Goal: Information Seeking & Learning: Learn about a topic

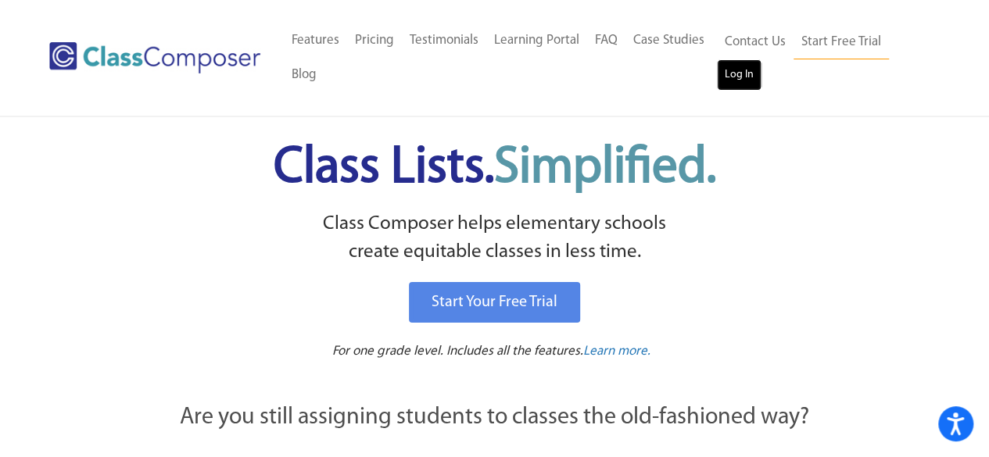
click at [741, 77] on link "Log In" at bounding box center [739, 74] width 45 height 31
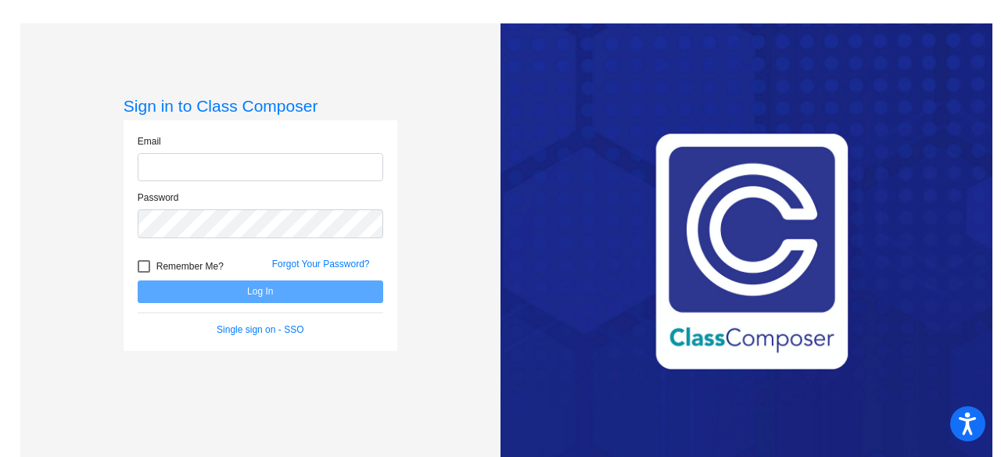
type input "[EMAIL_ADDRESS][DOMAIN_NAME]"
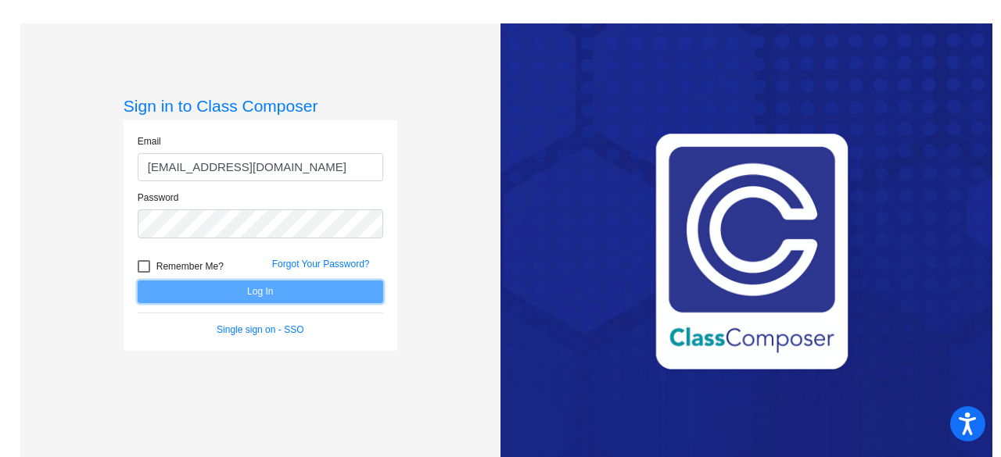
click at [264, 295] on button "Log In" at bounding box center [261, 292] width 246 height 23
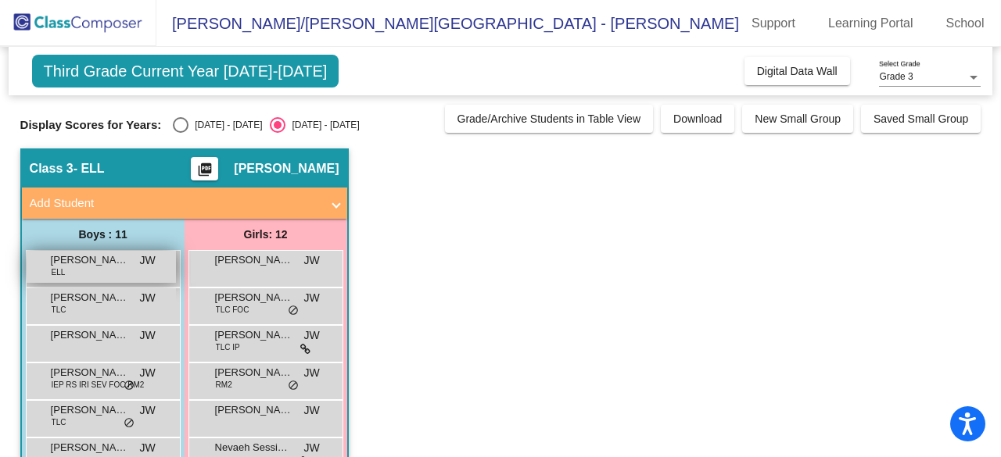
click at [108, 272] on div "[PERSON_NAME] [PERSON_NAME] [PERSON_NAME] lock do_not_disturb_alt" at bounding box center [101, 267] width 149 height 32
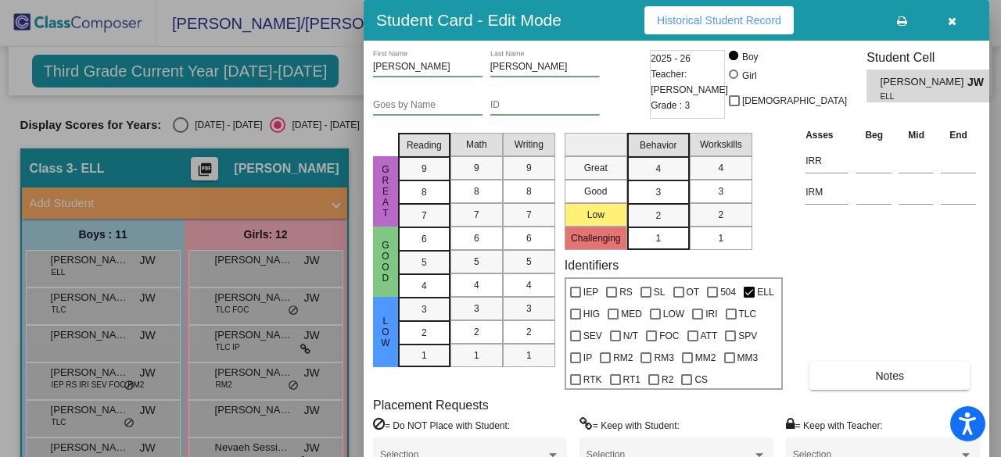
click at [130, 120] on div at bounding box center [500, 228] width 1001 height 457
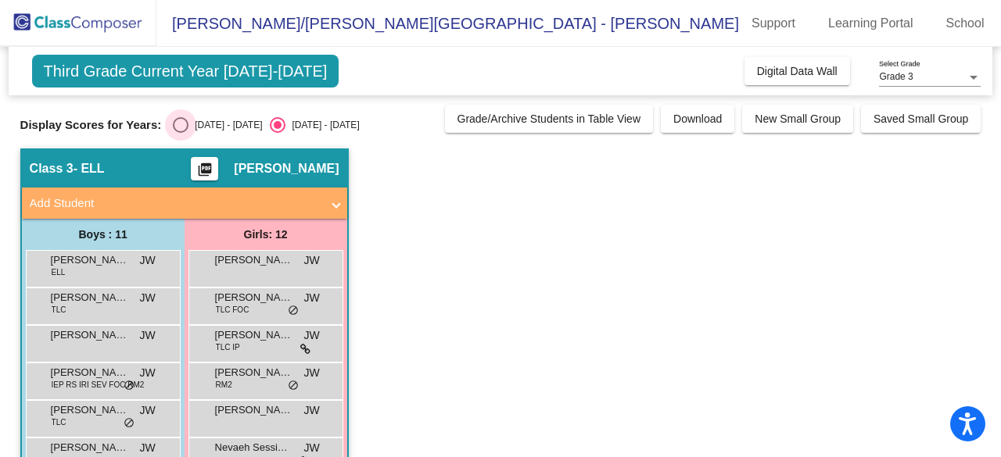
click at [181, 120] on div "Select an option" at bounding box center [181, 125] width 16 height 16
click at [181, 133] on input "[DATE] - [DATE]" at bounding box center [180, 133] width 1 height 1
radio input "true"
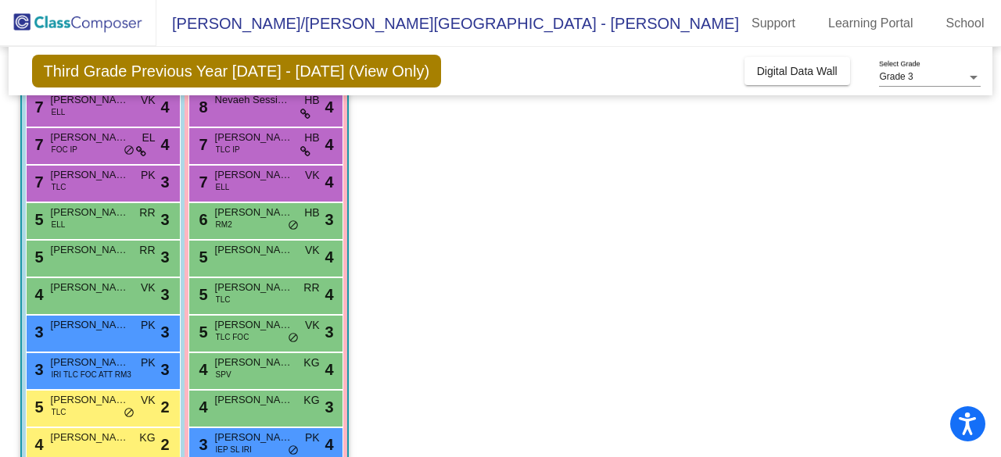
scroll to position [161, 0]
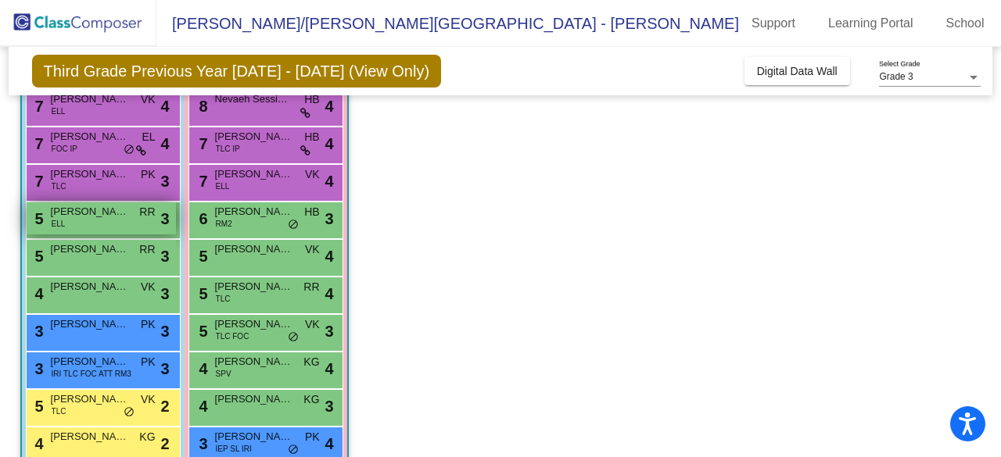
click at [75, 218] on span "[PERSON_NAME]" at bounding box center [90, 212] width 78 height 16
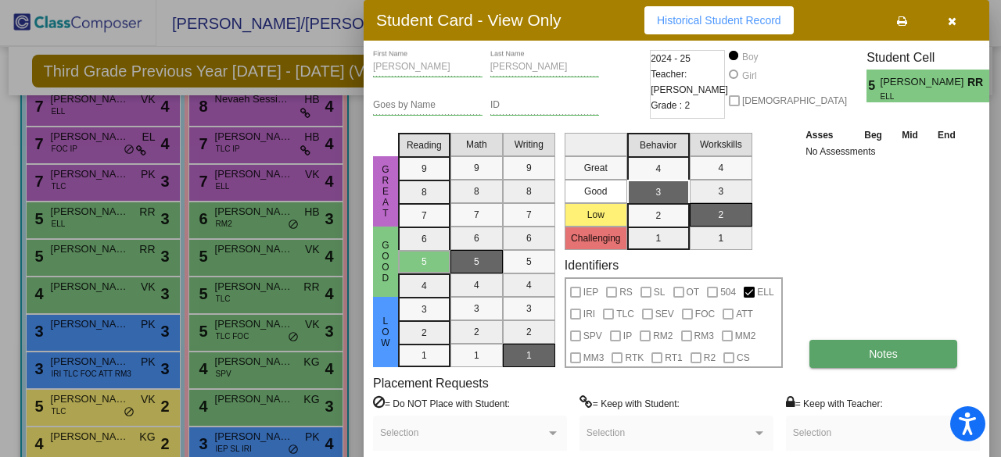
click at [874, 350] on span "Notes" at bounding box center [883, 354] width 29 height 13
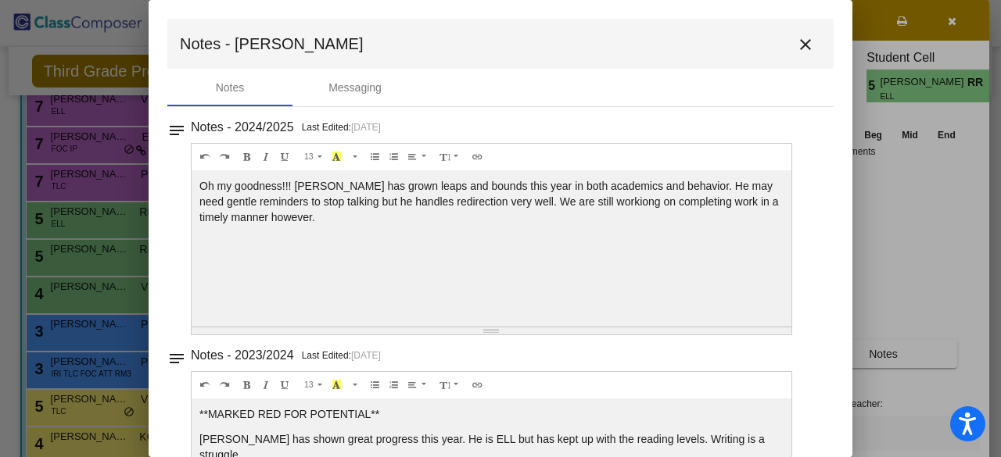
click at [798, 46] on mat-icon "close" at bounding box center [805, 44] width 19 height 19
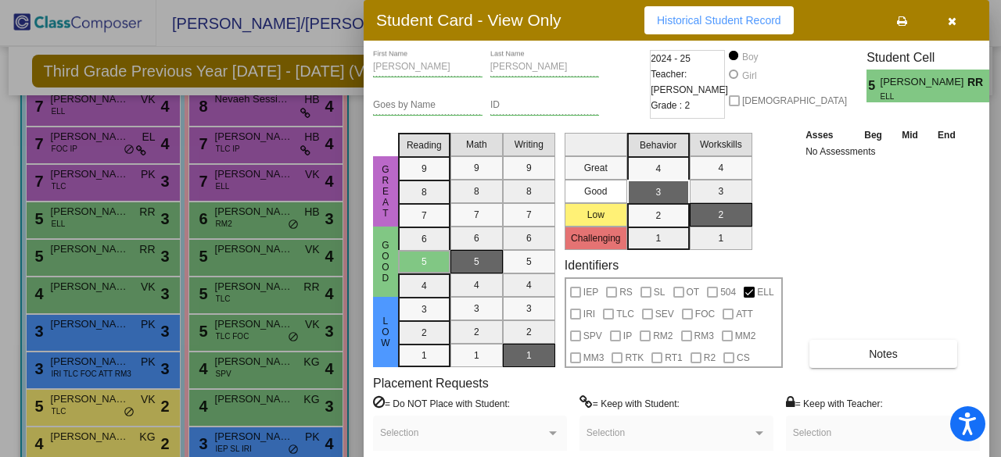
click at [99, 249] on div at bounding box center [500, 228] width 1001 height 457
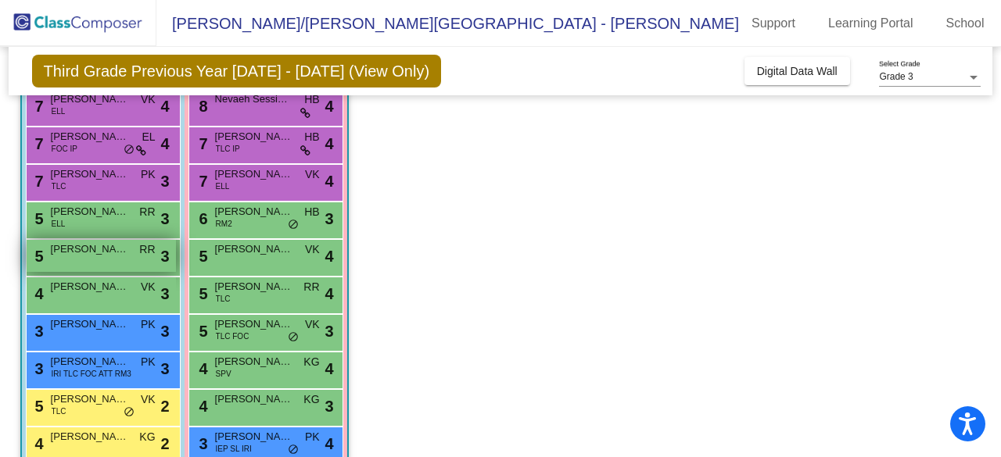
click at [86, 251] on span "[PERSON_NAME]" at bounding box center [90, 250] width 78 height 16
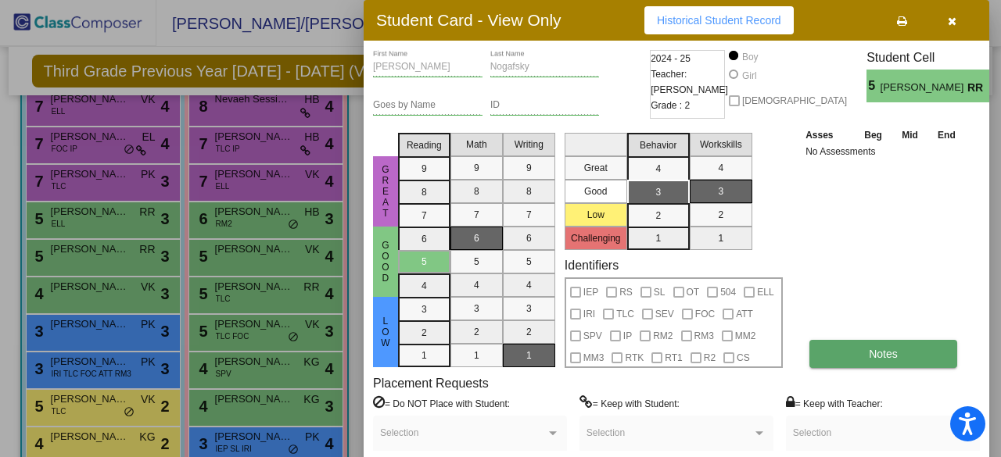
click at [876, 352] on span "Notes" at bounding box center [883, 354] width 29 height 13
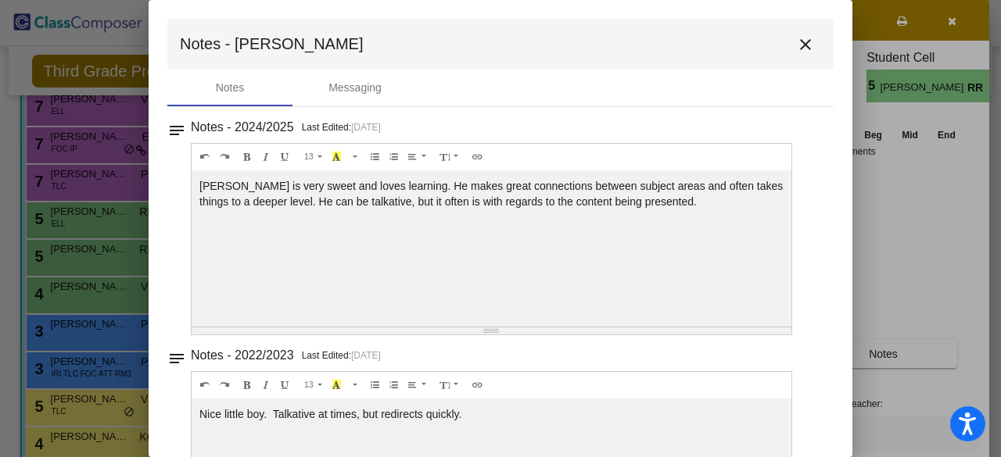
click at [802, 45] on mat-icon "close" at bounding box center [805, 44] width 19 height 19
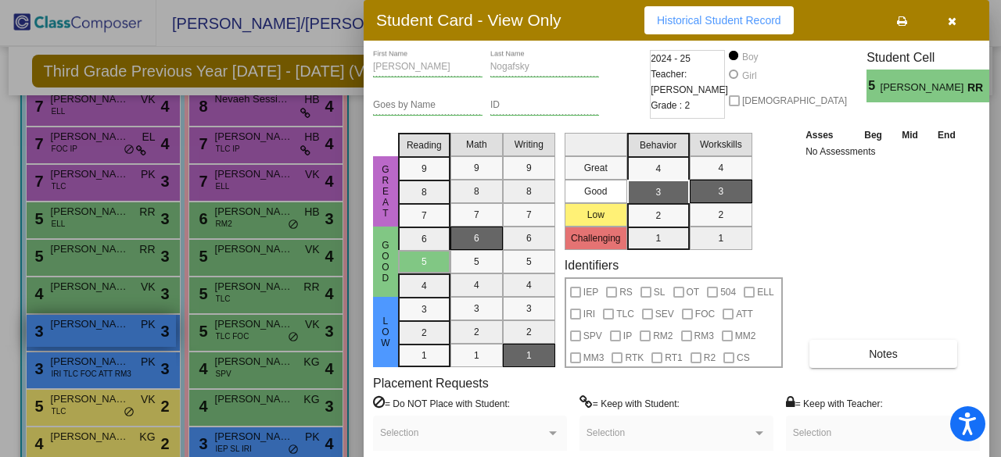
drag, startPoint x: 91, startPoint y: 300, endPoint x: 89, endPoint y: 333, distance: 32.9
click at [89, 333] on div at bounding box center [500, 228] width 1001 height 457
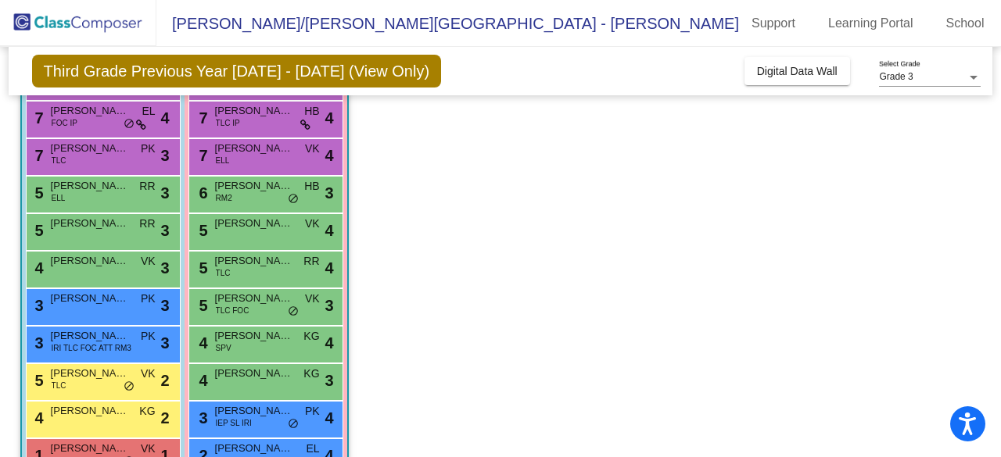
scroll to position [183, 0]
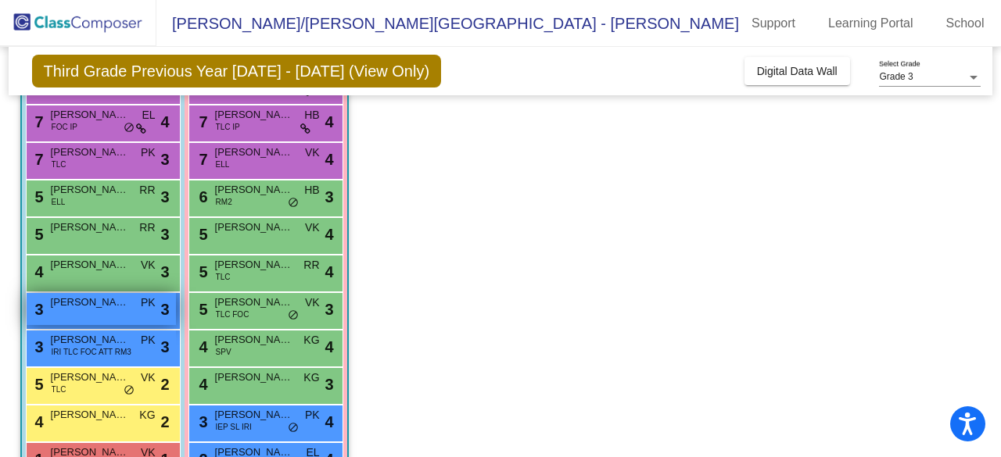
click at [86, 306] on span "[PERSON_NAME]" at bounding box center [90, 303] width 78 height 16
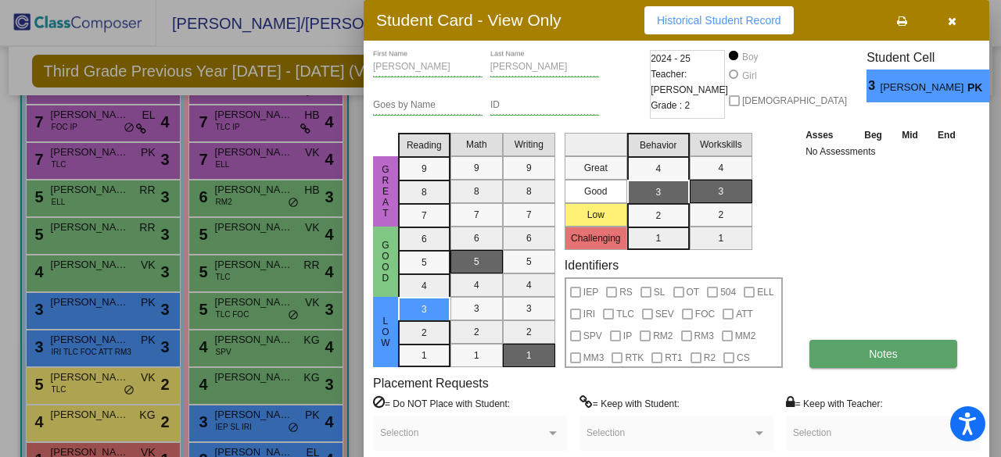
click at [873, 355] on span "Notes" at bounding box center [883, 354] width 29 height 13
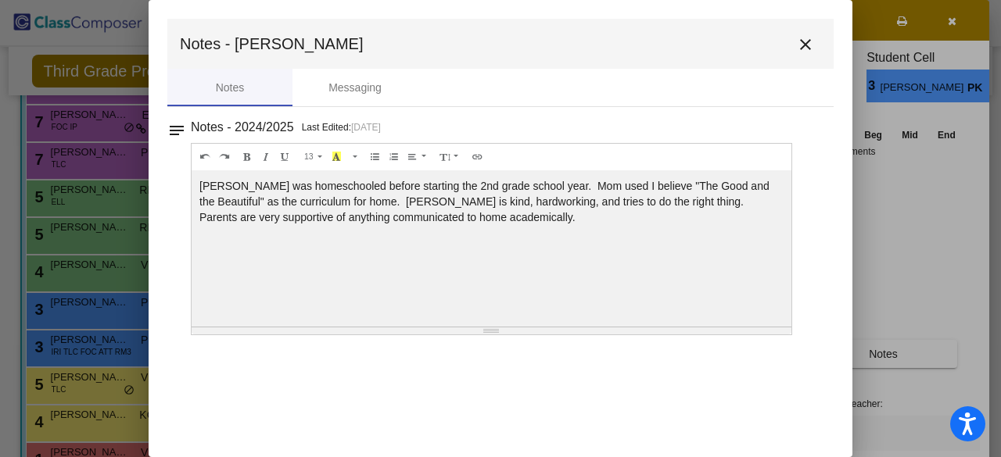
click at [810, 36] on mat-icon "close" at bounding box center [805, 44] width 19 height 19
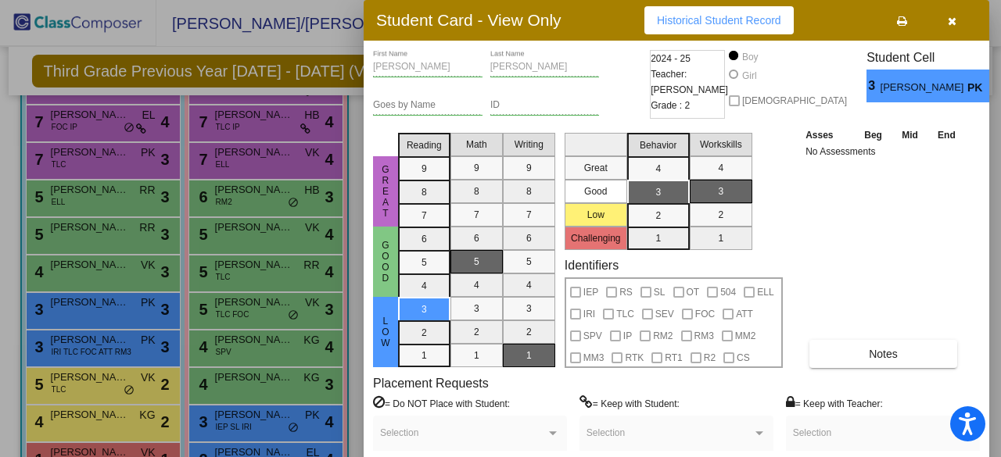
click at [94, 343] on div at bounding box center [500, 228] width 1001 height 457
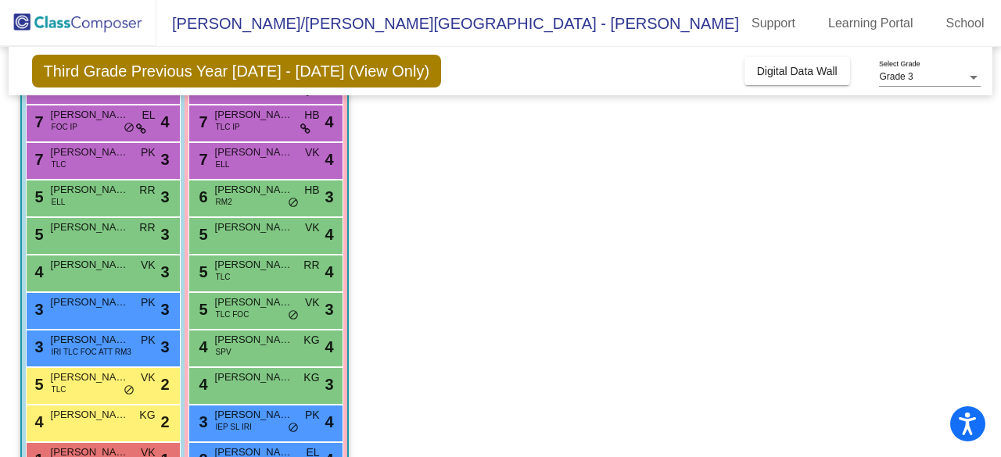
click at [94, 343] on span "[PERSON_NAME]" at bounding box center [90, 340] width 78 height 16
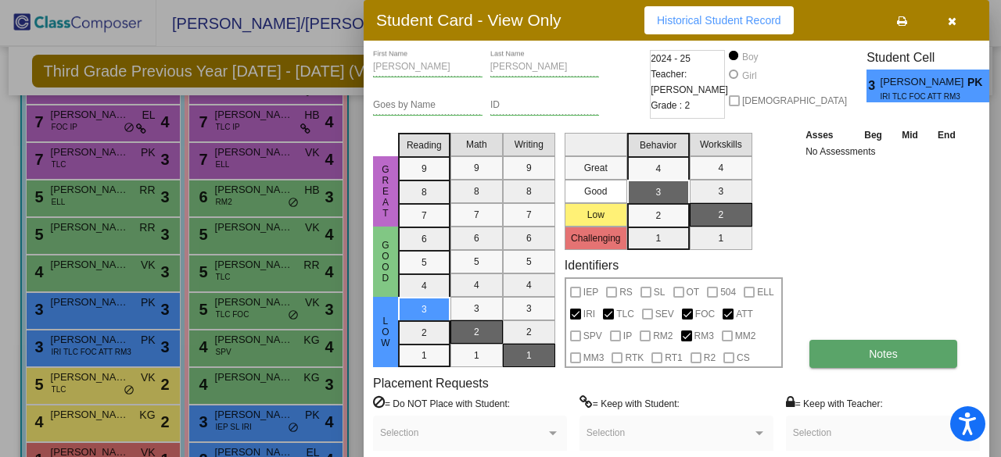
click at [871, 355] on span "Notes" at bounding box center [883, 354] width 29 height 13
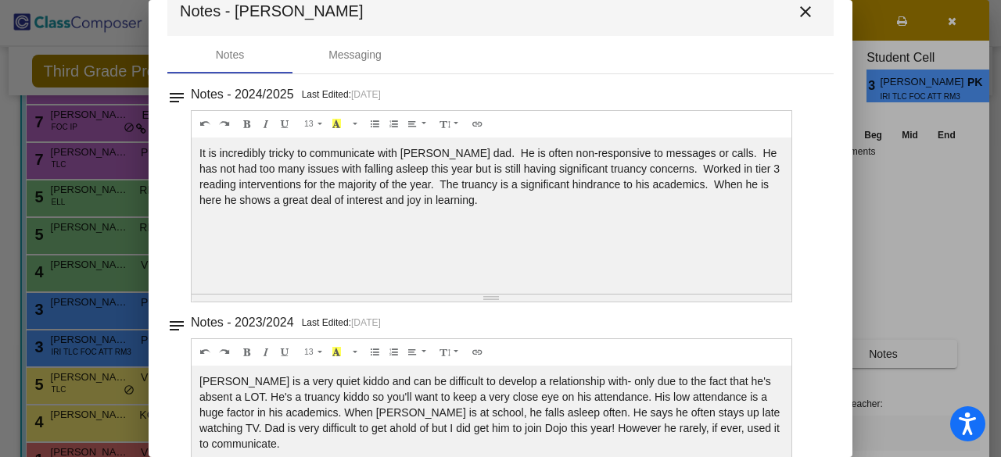
scroll to position [0, 0]
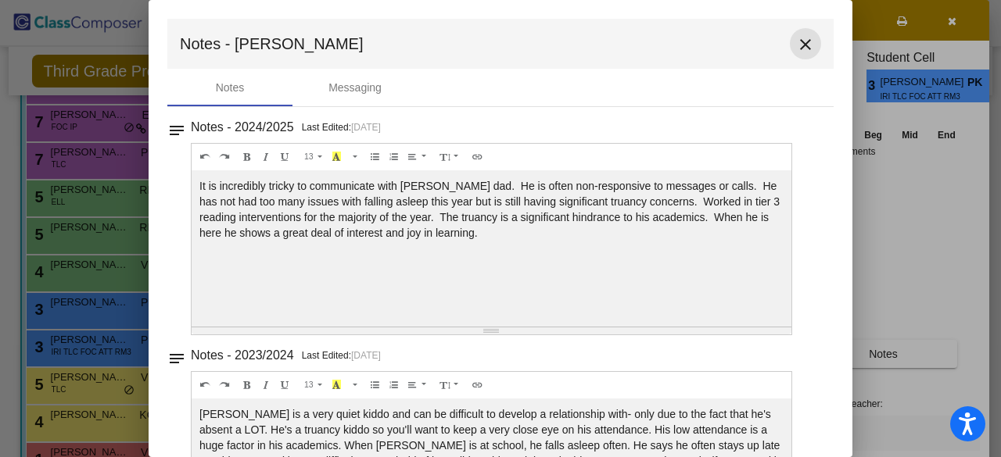
click at [801, 42] on mat-icon "close" at bounding box center [805, 44] width 19 height 19
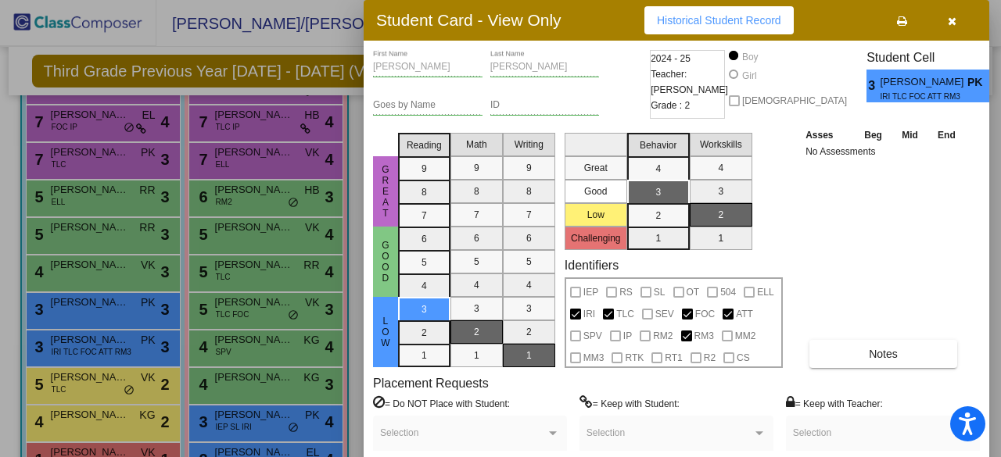
click at [96, 378] on div at bounding box center [500, 228] width 1001 height 457
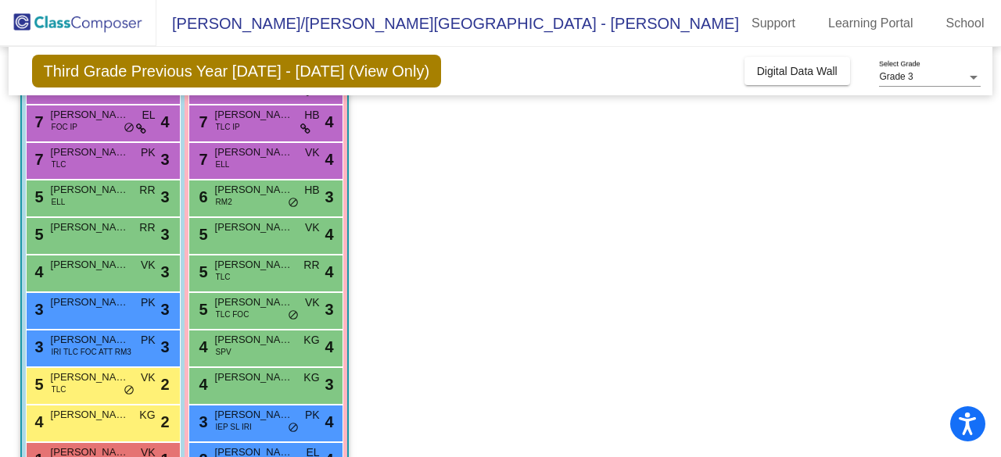
click at [96, 378] on span "[PERSON_NAME]" at bounding box center [90, 378] width 78 height 16
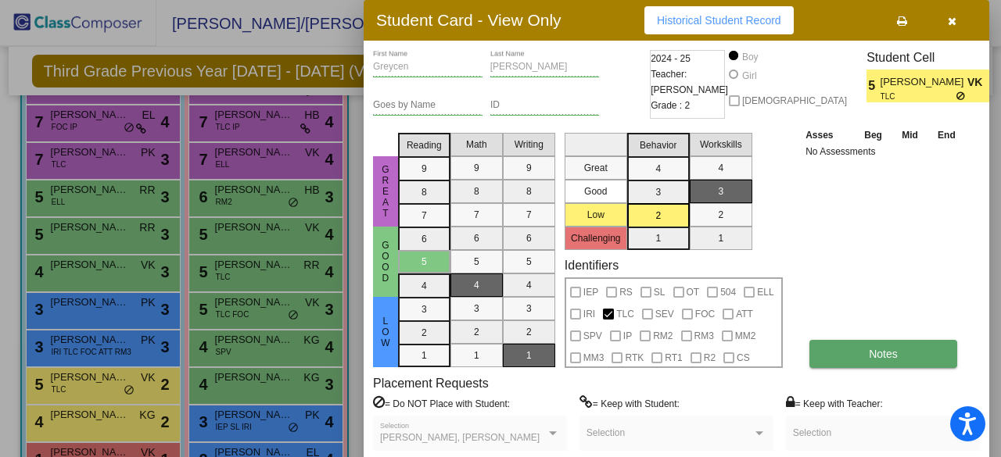
click at [864, 365] on button "Notes" at bounding box center [883, 354] width 148 height 28
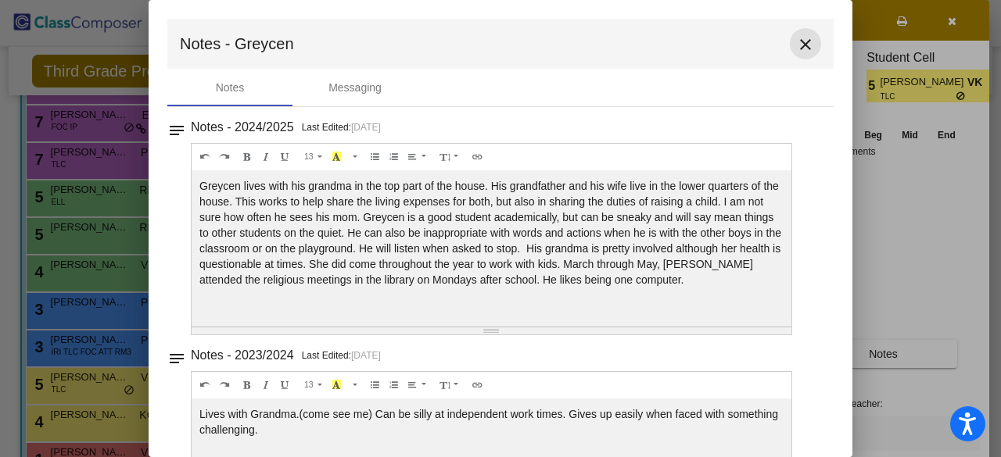
click at [797, 37] on mat-icon "close" at bounding box center [805, 44] width 19 height 19
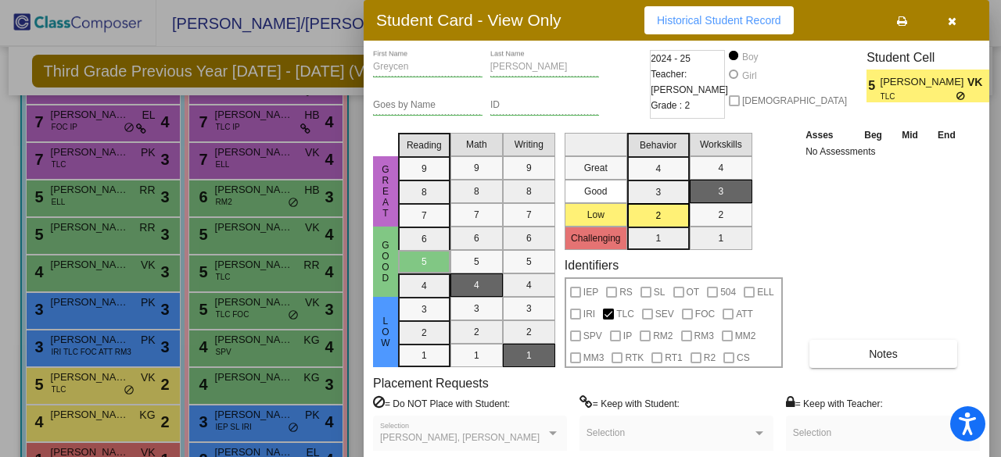
click at [113, 415] on div at bounding box center [500, 228] width 1001 height 457
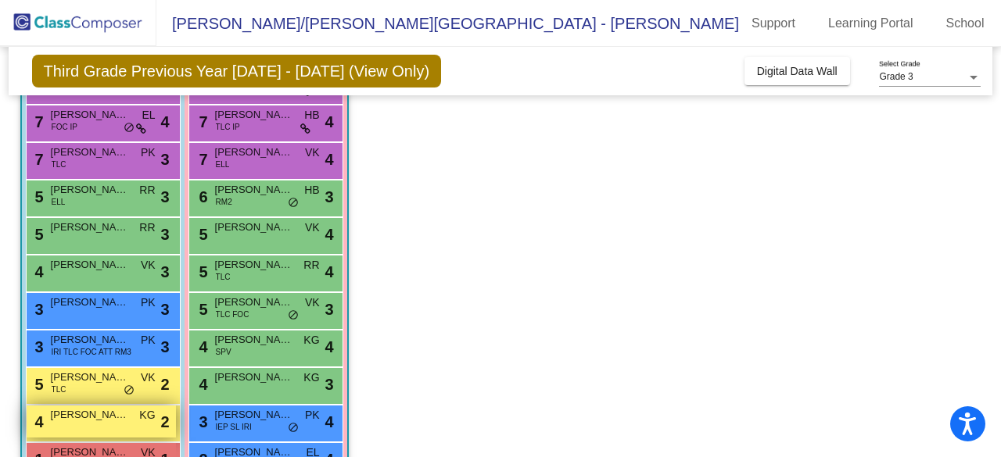
click at [88, 413] on span "[PERSON_NAME] [PERSON_NAME]" at bounding box center [90, 415] width 78 height 16
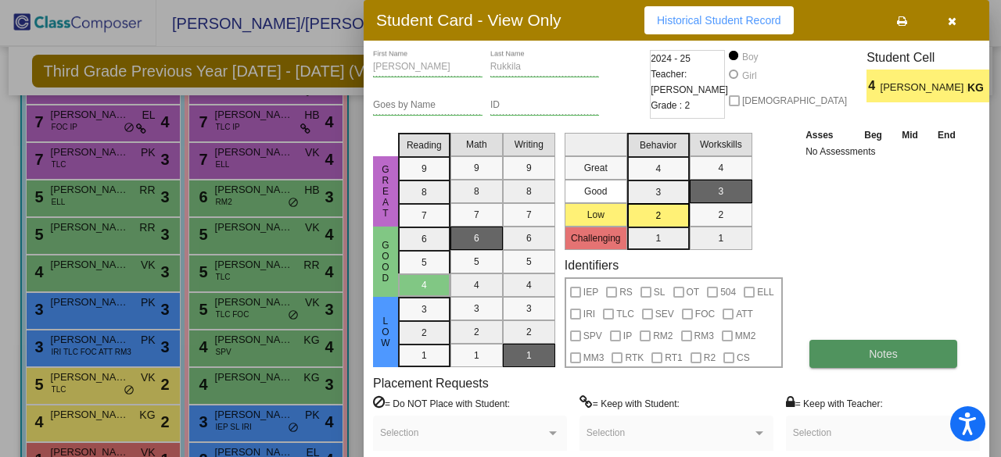
click at [862, 353] on button "Notes" at bounding box center [883, 354] width 148 height 28
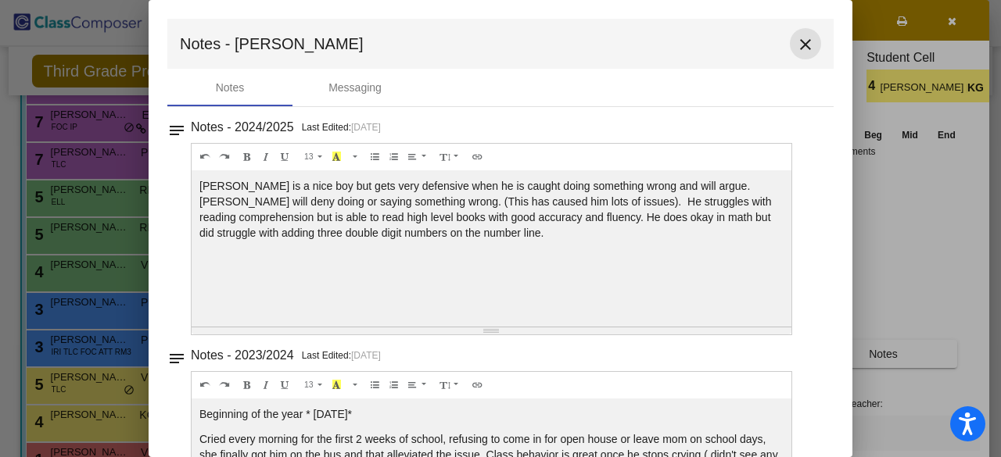
click at [799, 40] on mat-icon "close" at bounding box center [805, 44] width 19 height 19
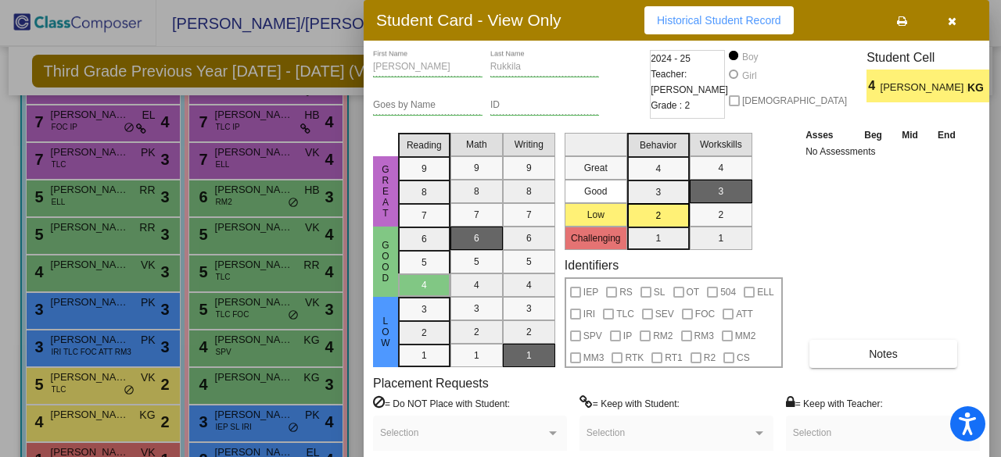
click at [949, 23] on icon "button" at bounding box center [952, 21] width 9 height 11
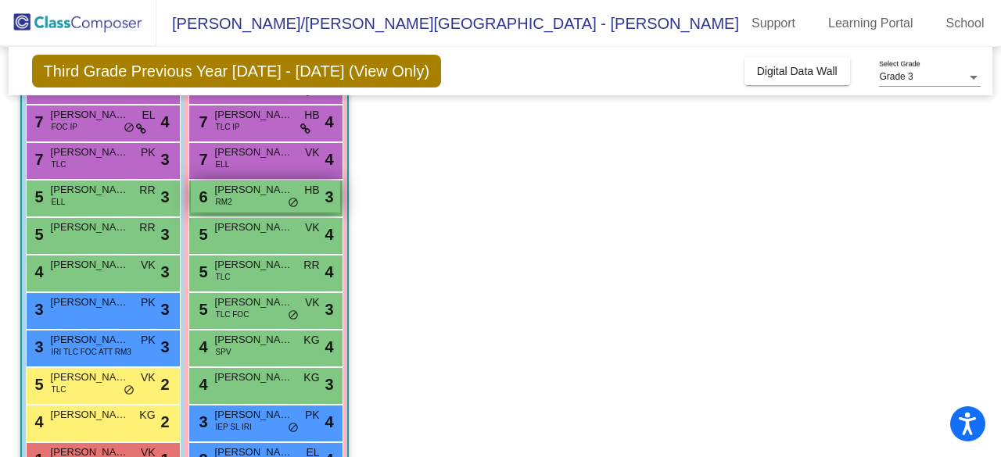
click at [244, 195] on span "[PERSON_NAME]" at bounding box center [254, 190] width 78 height 16
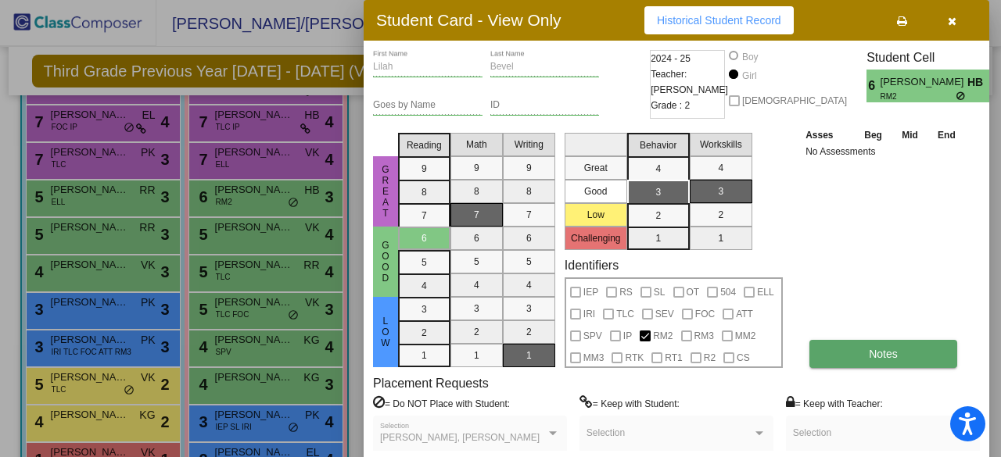
click at [848, 345] on button "Notes" at bounding box center [883, 354] width 148 height 28
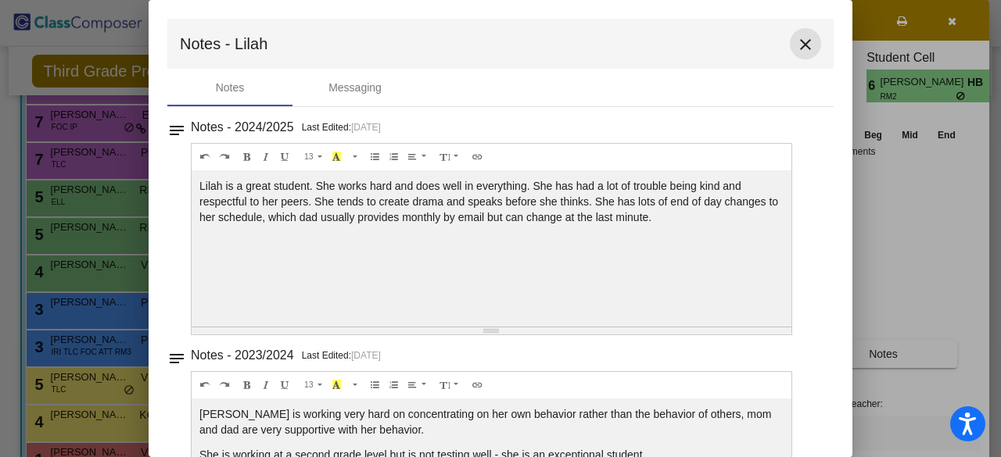
click at [799, 47] on mat-icon "close" at bounding box center [805, 44] width 19 height 19
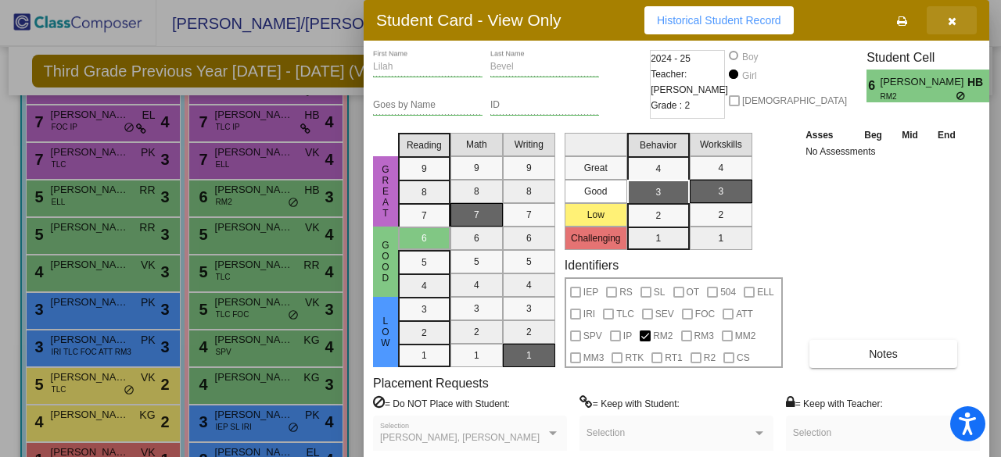
click at [948, 16] on icon "button" at bounding box center [952, 21] width 9 height 11
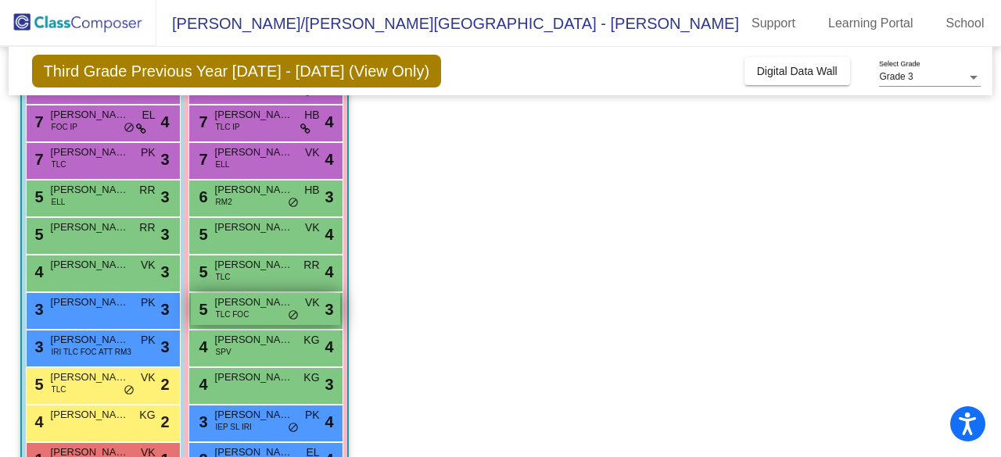
click at [247, 309] on span "TLC FOC" at bounding box center [233, 315] width 34 height 12
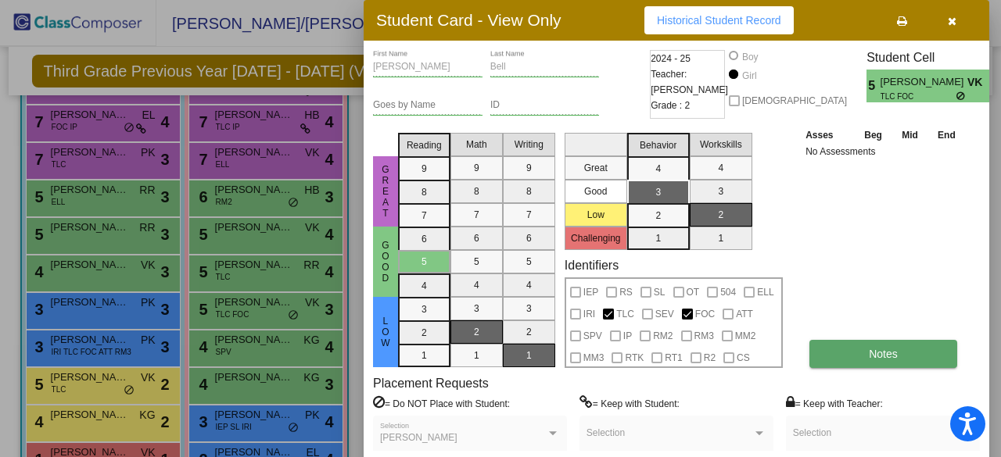
click at [852, 354] on button "Notes" at bounding box center [883, 354] width 148 height 28
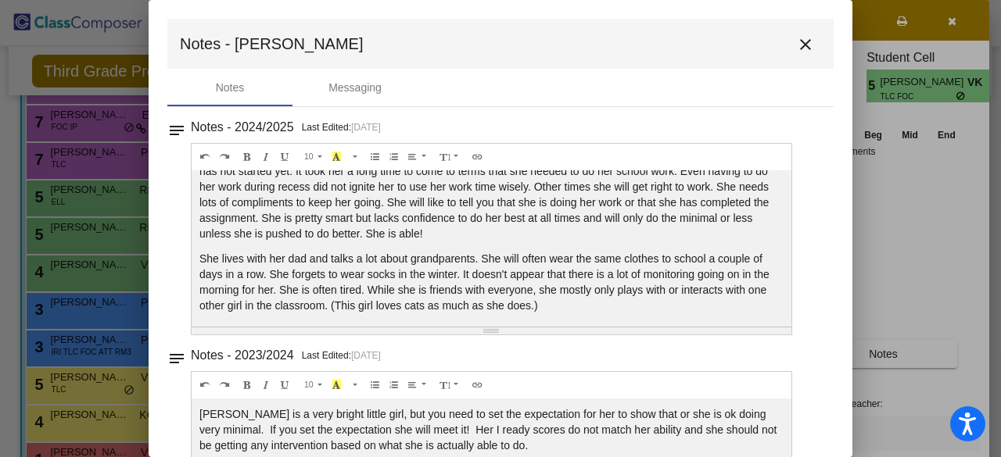
scroll to position [50, 0]
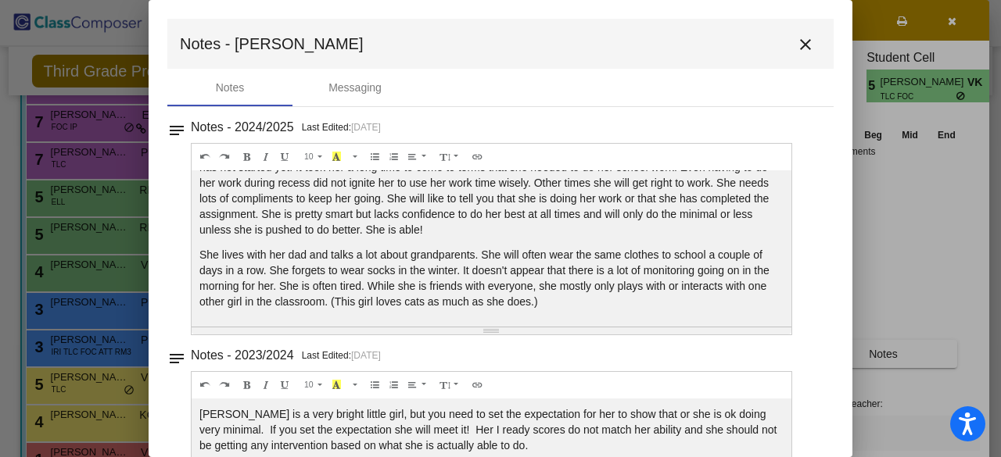
click at [796, 46] on mat-icon "close" at bounding box center [805, 44] width 19 height 19
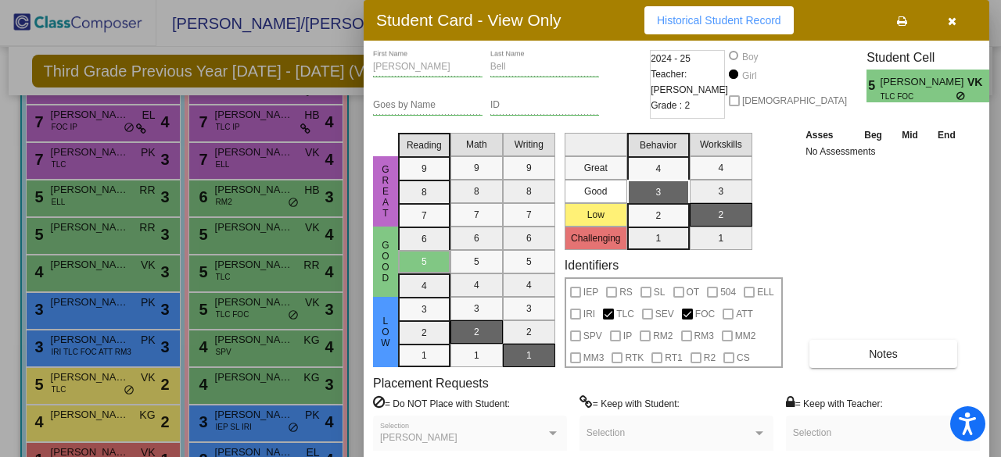
click at [953, 23] on icon "button" at bounding box center [952, 21] width 9 height 11
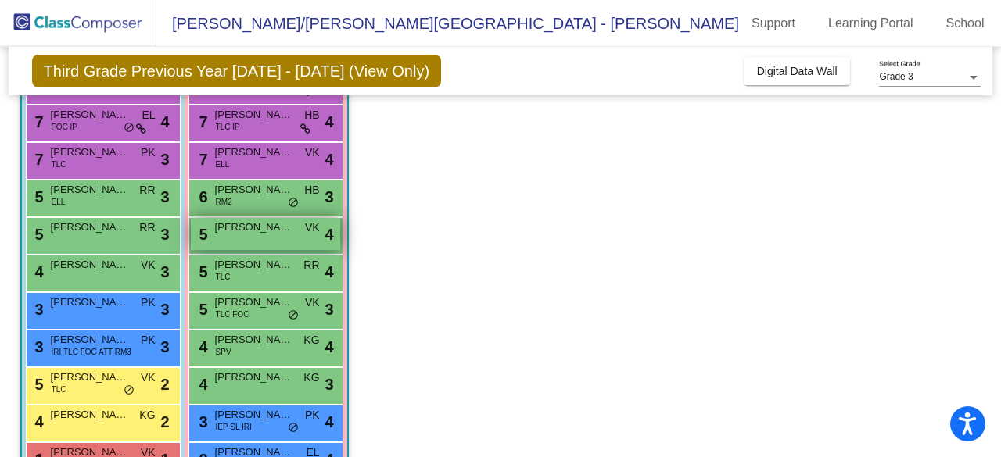
click at [235, 234] on span "[PERSON_NAME]" at bounding box center [254, 228] width 78 height 16
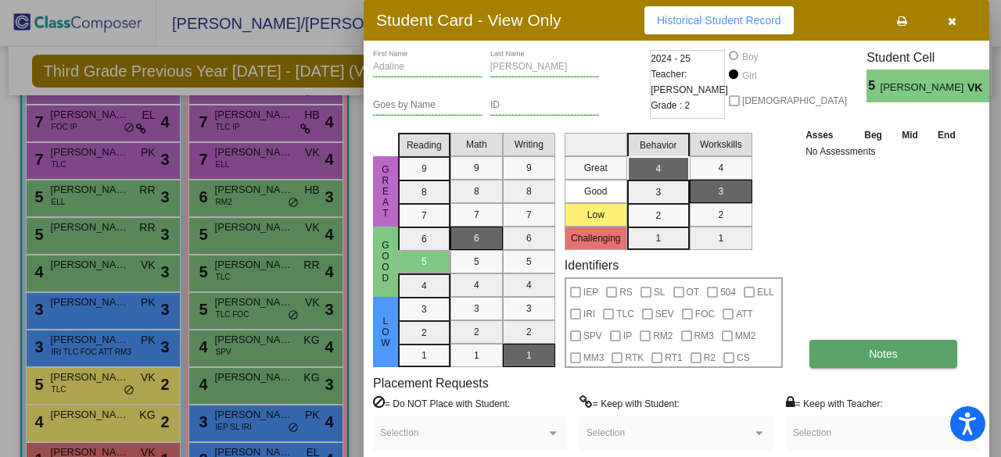
click at [851, 348] on button "Notes" at bounding box center [883, 354] width 148 height 28
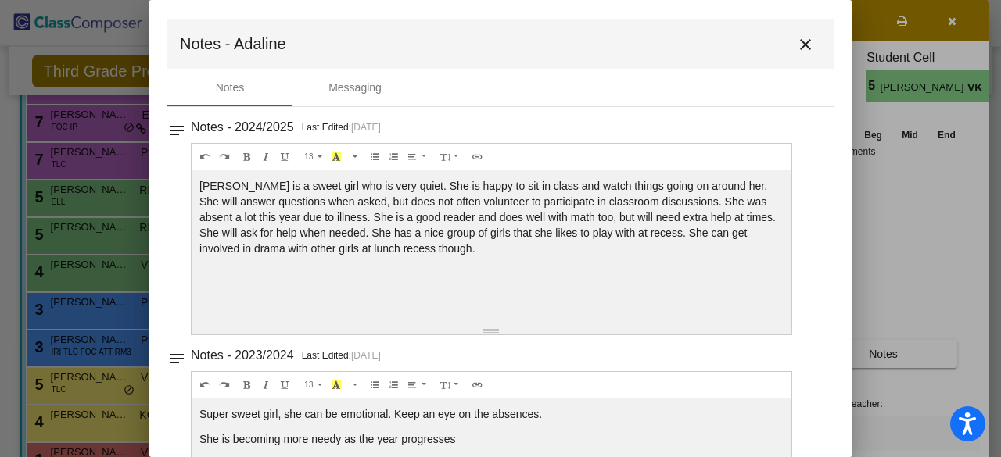
click at [796, 43] on mat-icon "close" at bounding box center [805, 44] width 19 height 19
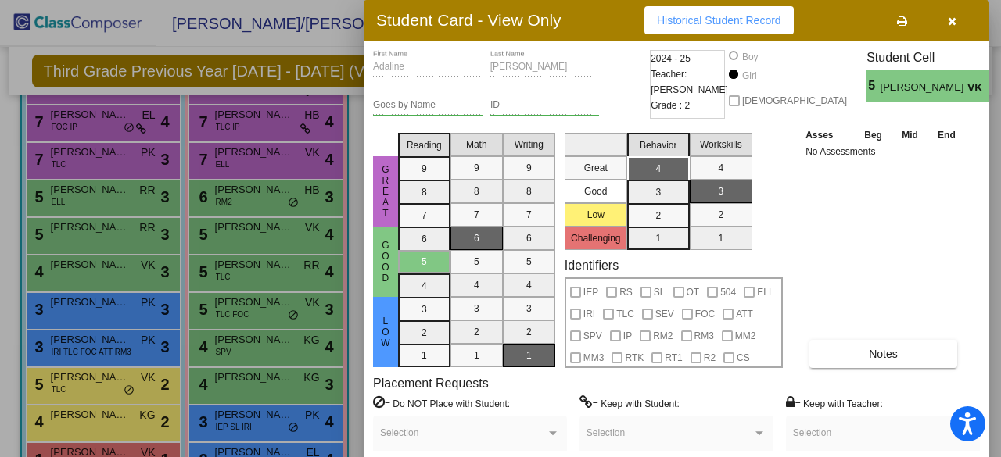
click at [949, 24] on icon "button" at bounding box center [952, 21] width 9 height 11
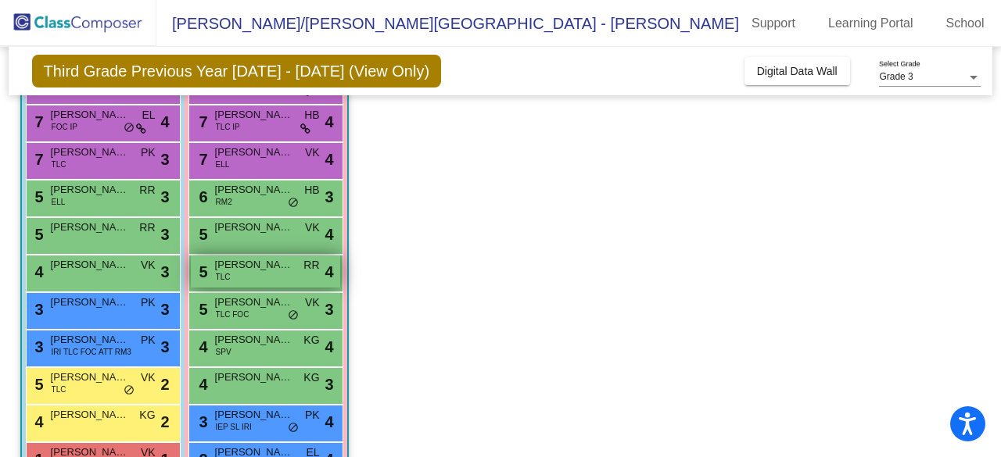
click at [240, 261] on span "[PERSON_NAME]" at bounding box center [254, 265] width 78 height 16
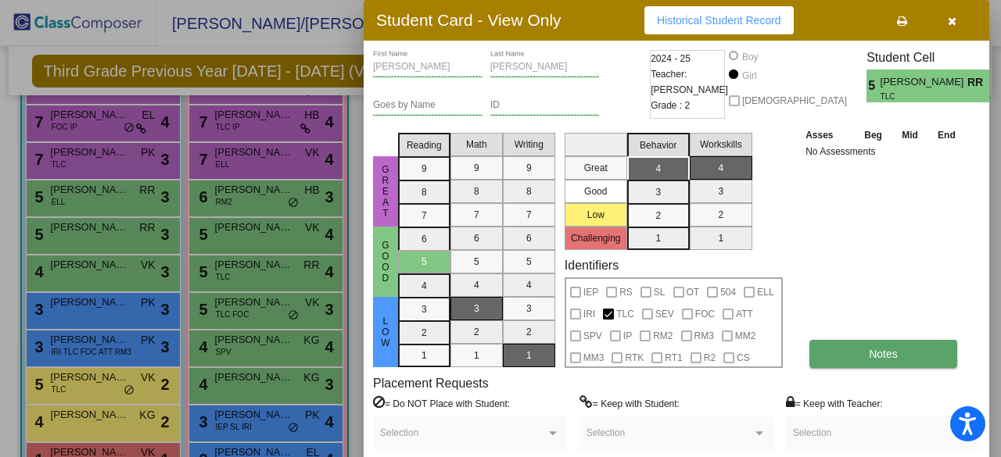
click at [866, 350] on button "Notes" at bounding box center [883, 354] width 148 height 28
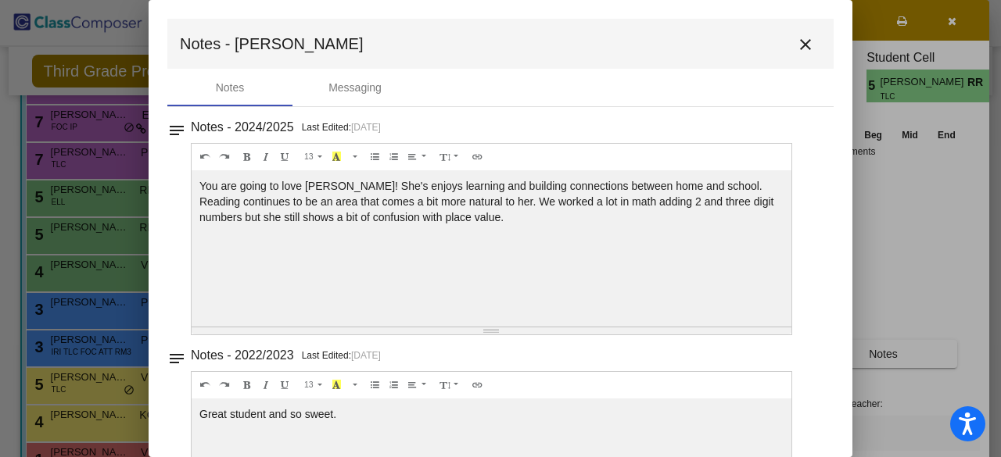
click at [797, 41] on mat-icon "close" at bounding box center [805, 44] width 19 height 19
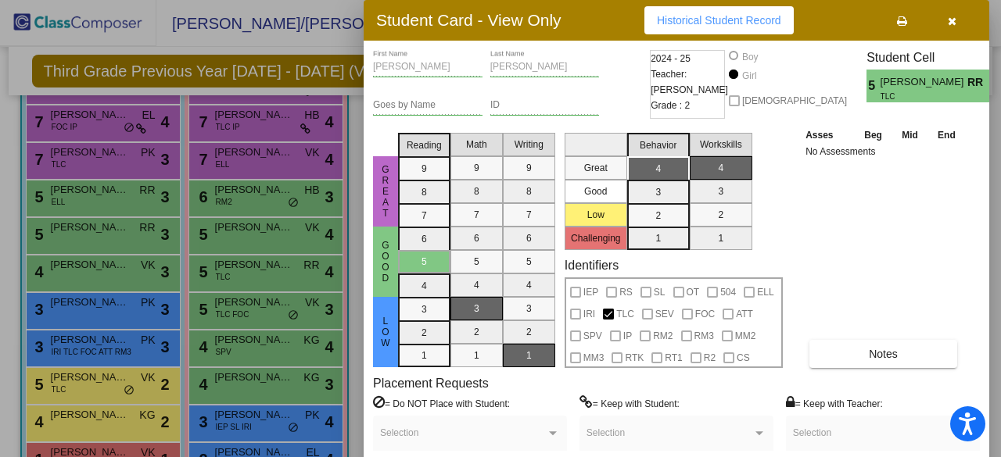
click at [242, 343] on div at bounding box center [500, 228] width 1001 height 457
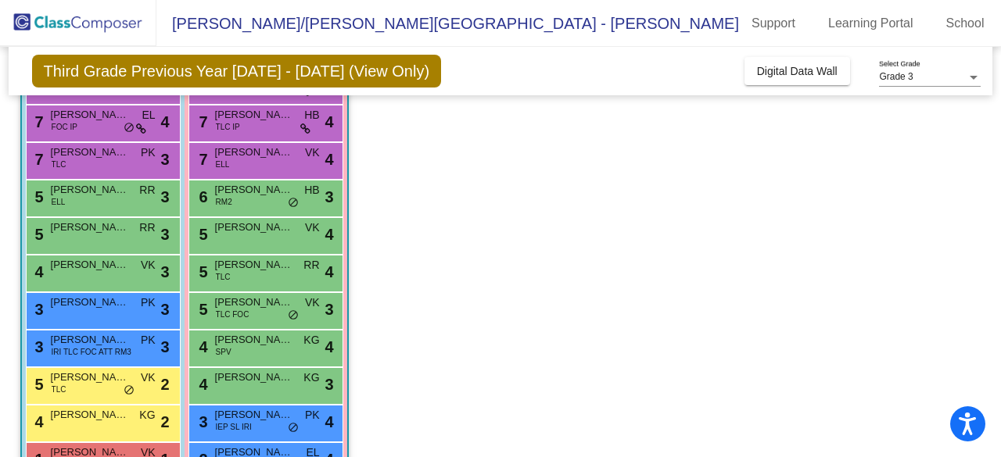
click at [242, 343] on span "[PERSON_NAME]" at bounding box center [254, 340] width 78 height 16
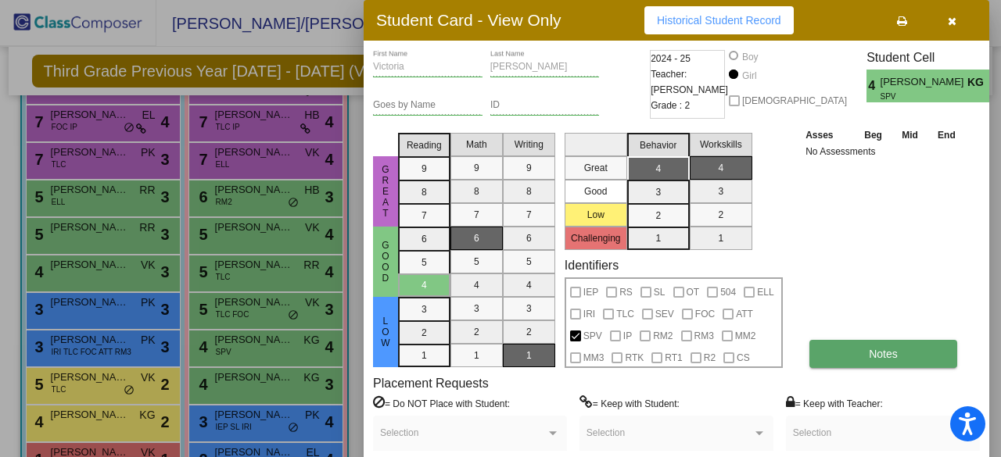
click at [854, 346] on button "Notes" at bounding box center [883, 354] width 148 height 28
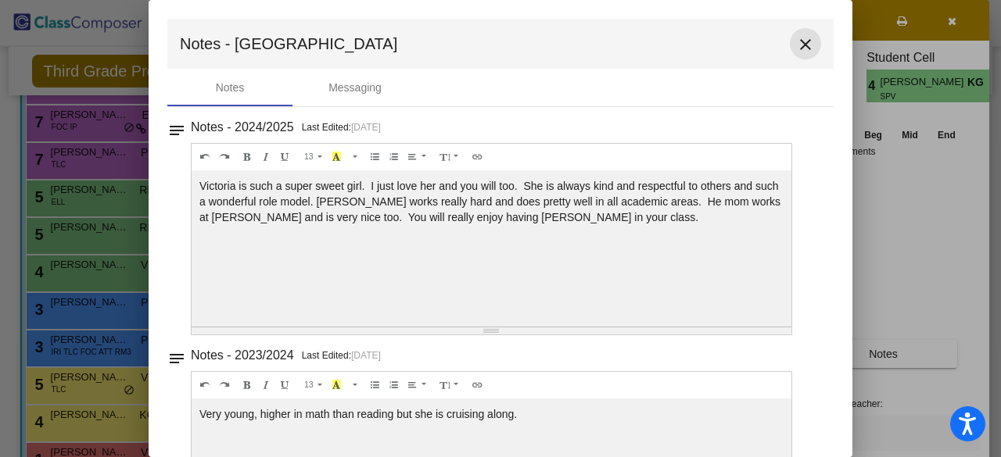
click at [798, 42] on mat-icon "close" at bounding box center [805, 44] width 19 height 19
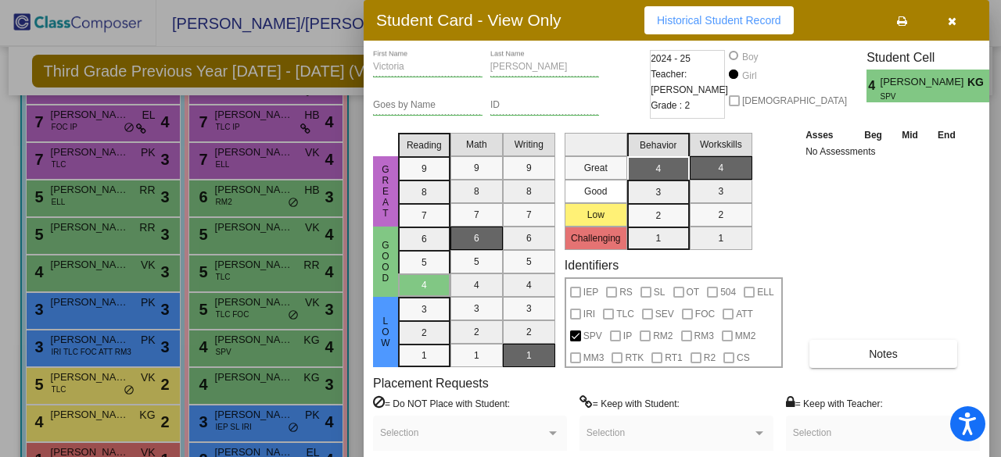
drag, startPoint x: 996, startPoint y: 204, endPoint x: 995, endPoint y: 280, distance: 75.9
click at [995, 280] on div at bounding box center [500, 228] width 1001 height 457
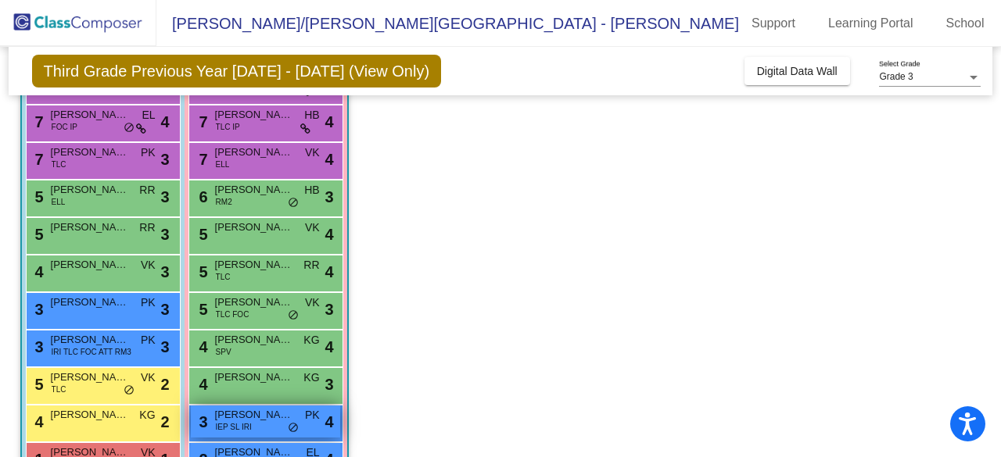
click at [243, 418] on span "[PERSON_NAME]" at bounding box center [254, 415] width 78 height 16
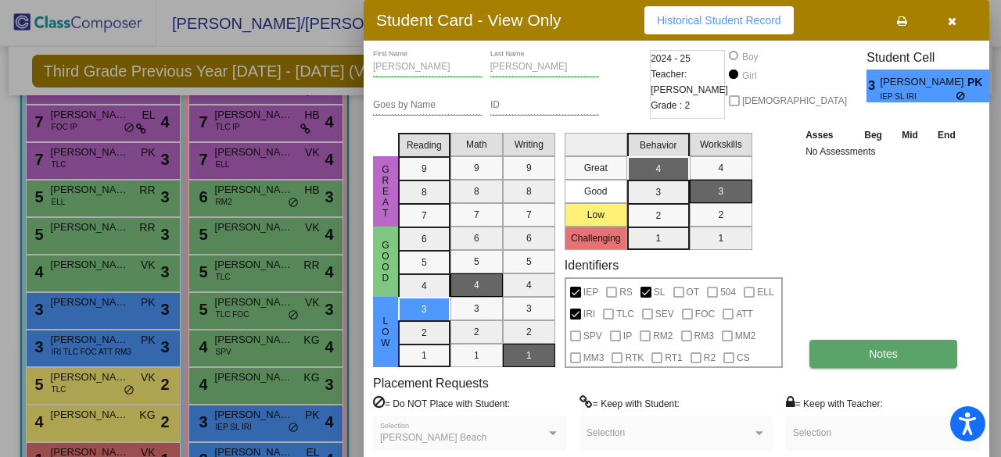
click at [861, 354] on button "Notes" at bounding box center [883, 354] width 148 height 28
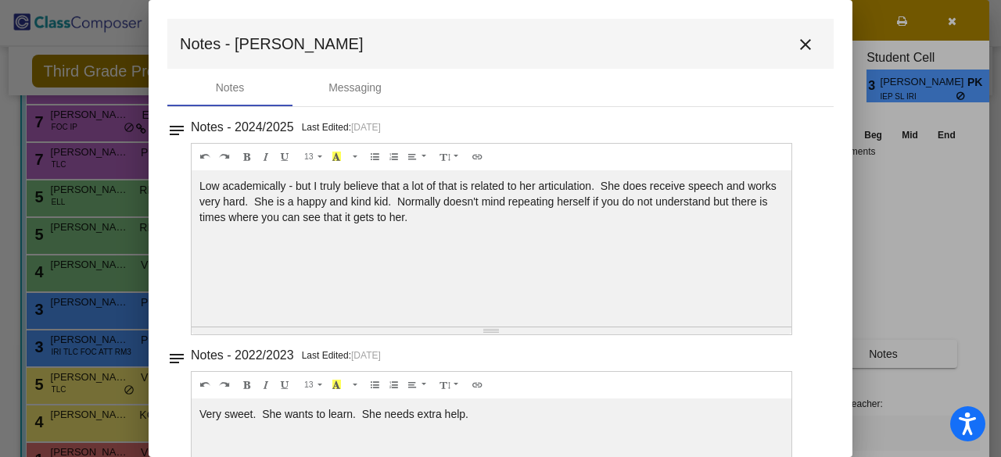
click at [799, 50] on mat-icon "close" at bounding box center [805, 44] width 19 height 19
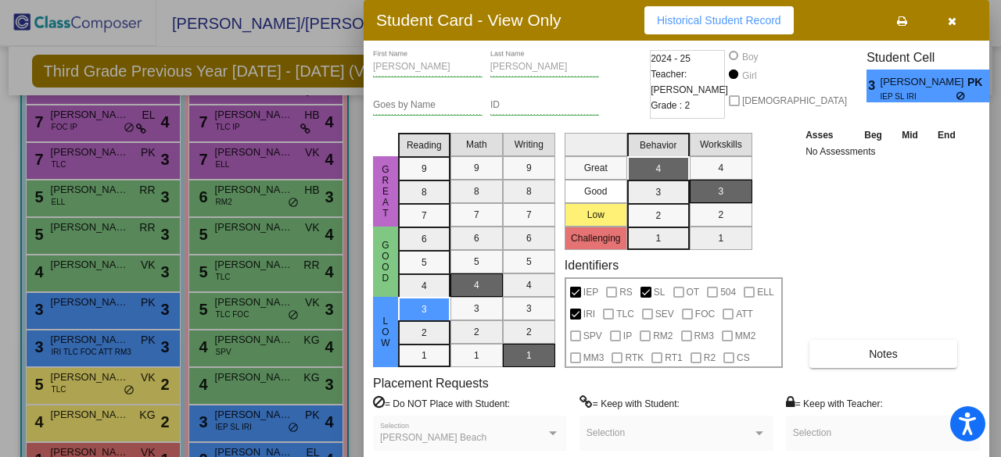
click at [252, 380] on div at bounding box center [500, 228] width 1001 height 457
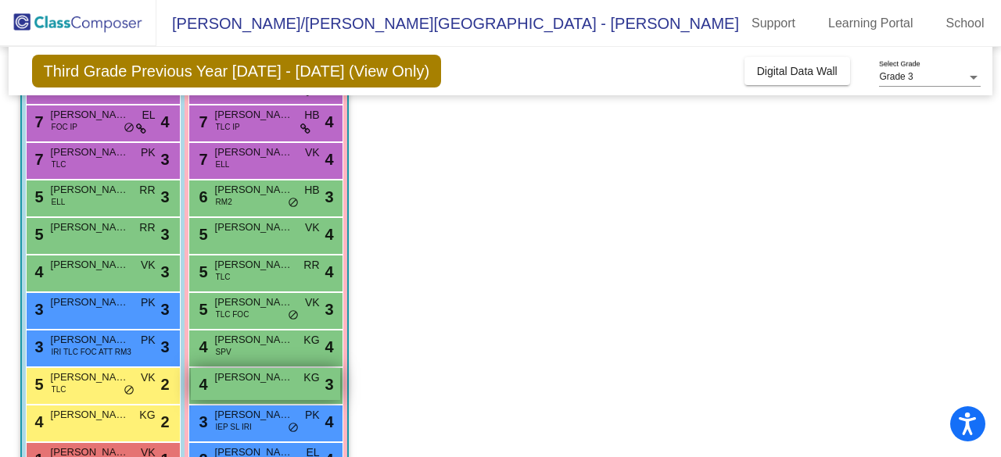
click at [253, 370] on span "[PERSON_NAME]" at bounding box center [254, 378] width 78 height 16
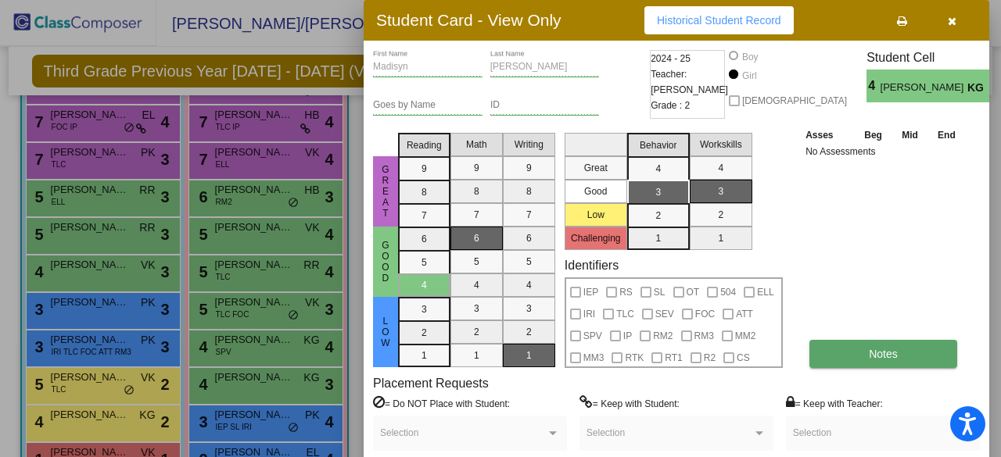
click at [857, 356] on button "Notes" at bounding box center [883, 354] width 148 height 28
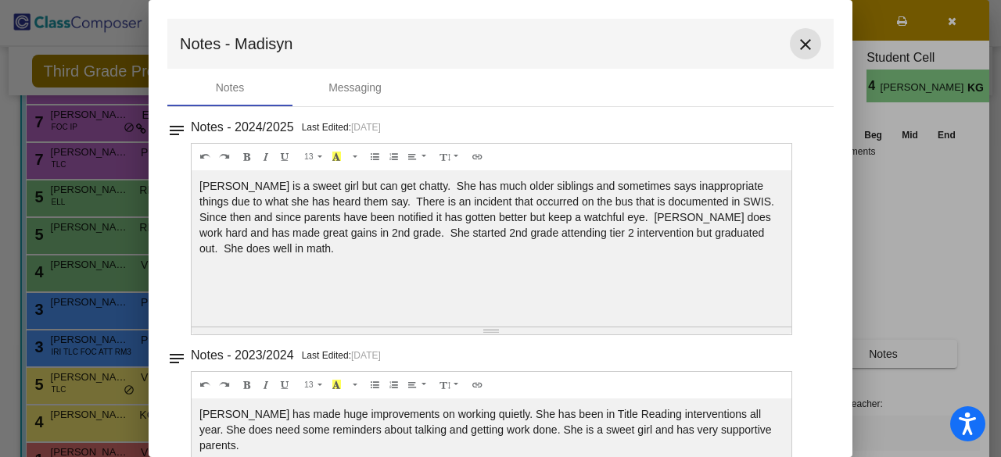
click at [804, 42] on mat-icon "close" at bounding box center [805, 44] width 19 height 19
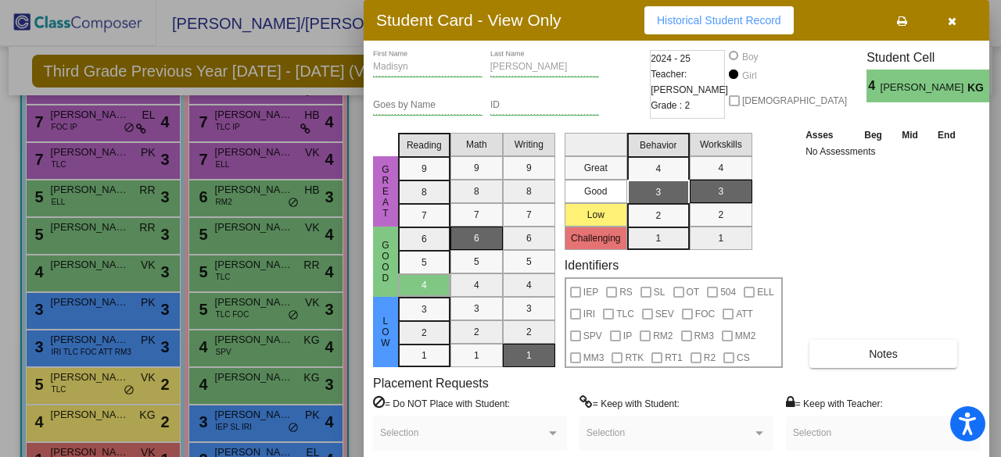
click at [350, 131] on div at bounding box center [500, 228] width 1001 height 457
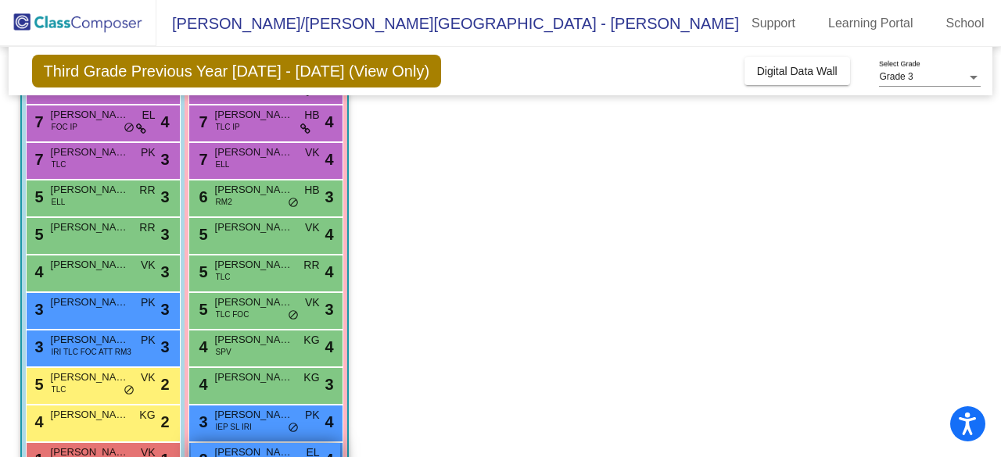
click at [248, 446] on span "[PERSON_NAME]" at bounding box center [254, 453] width 78 height 16
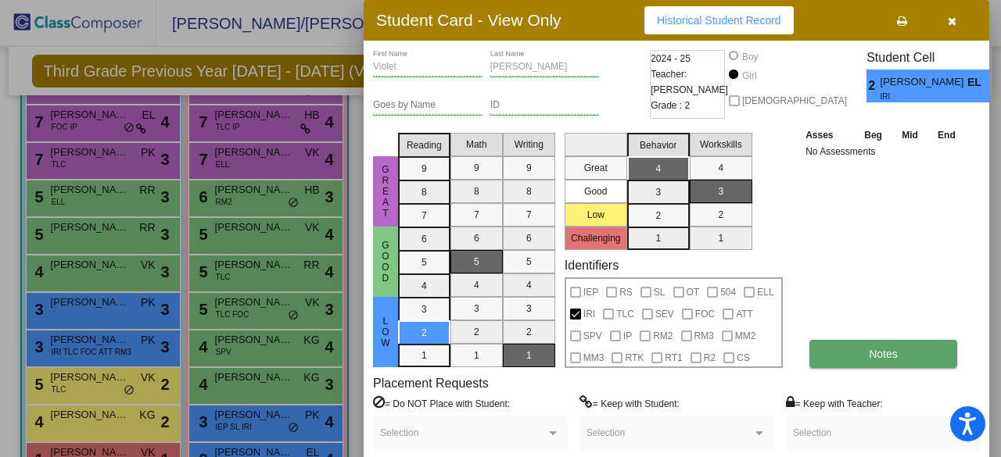
click at [851, 351] on button "Notes" at bounding box center [883, 354] width 148 height 28
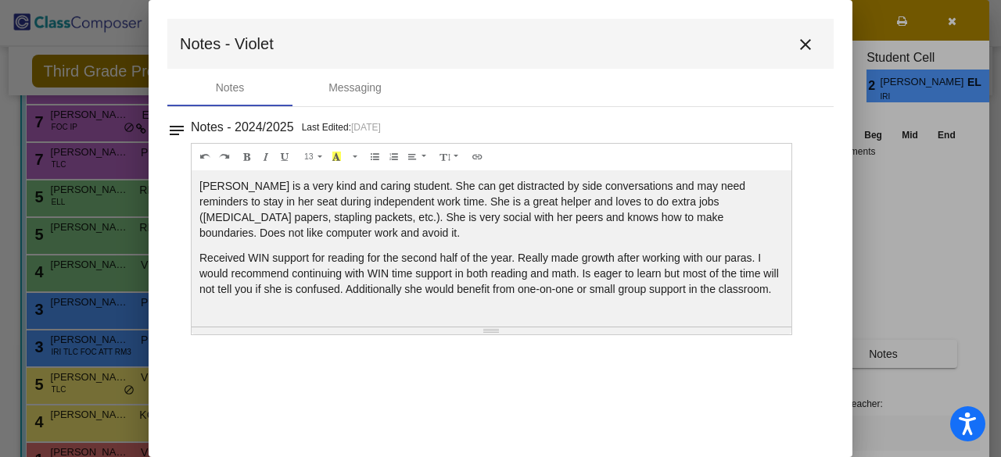
click at [805, 41] on mat-icon "close" at bounding box center [805, 44] width 19 height 19
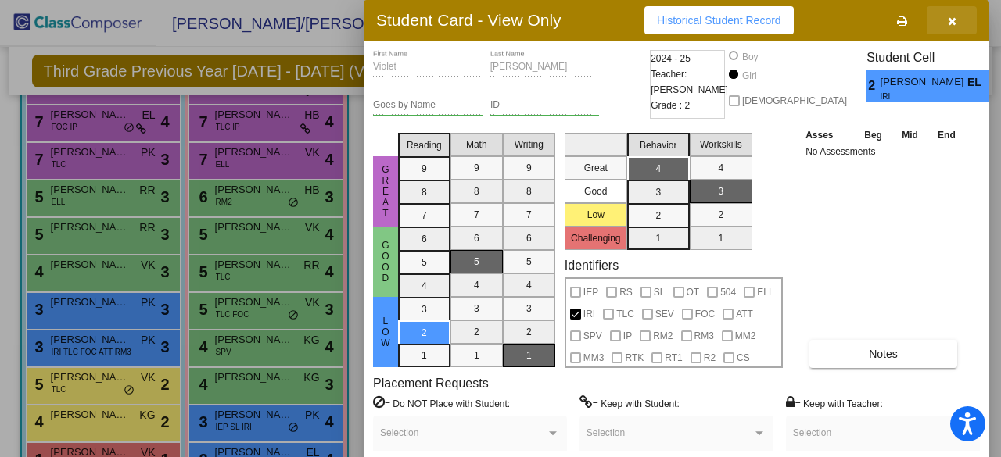
click at [950, 19] on icon "button" at bounding box center [952, 21] width 9 height 11
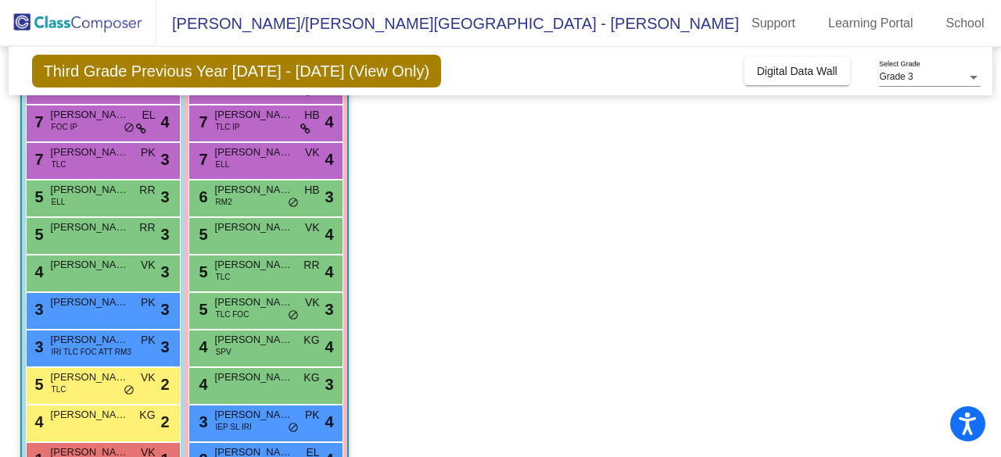
scroll to position [267, 0]
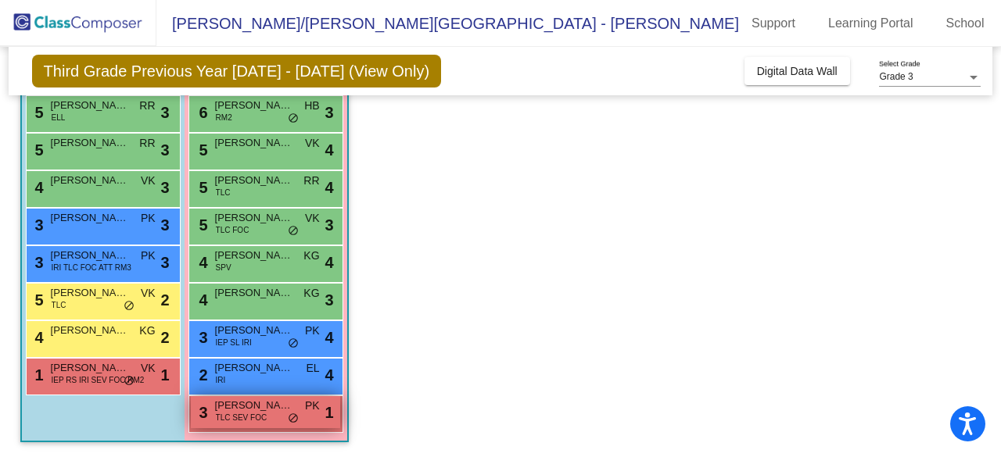
click at [239, 408] on span "[PERSON_NAME]" at bounding box center [254, 406] width 78 height 16
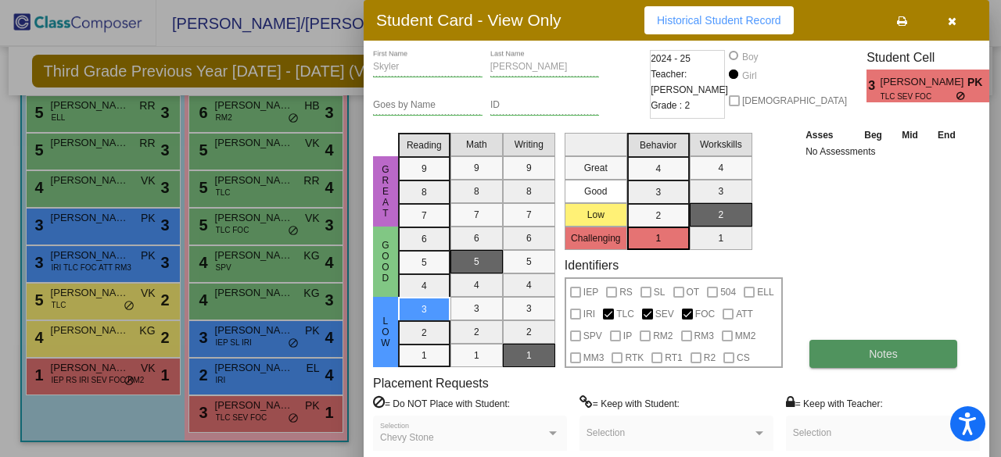
click at [870, 357] on span "Notes" at bounding box center [883, 354] width 29 height 13
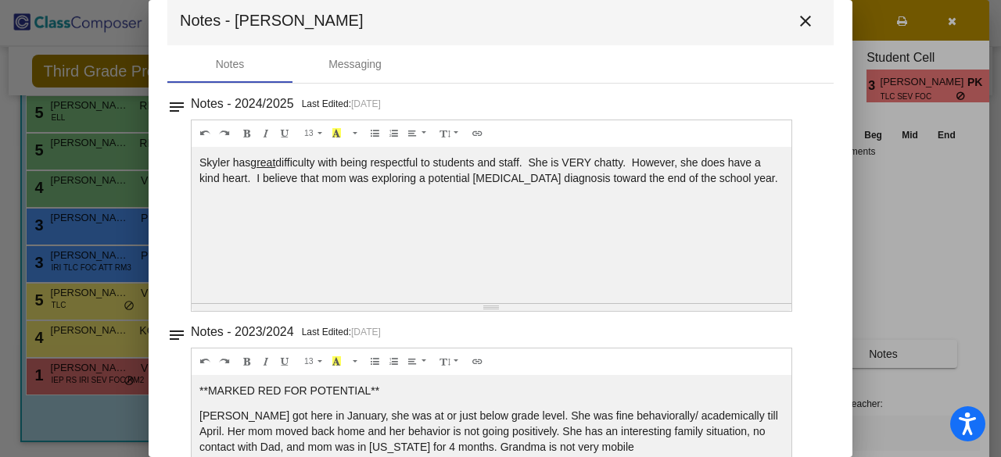
scroll to position [0, 0]
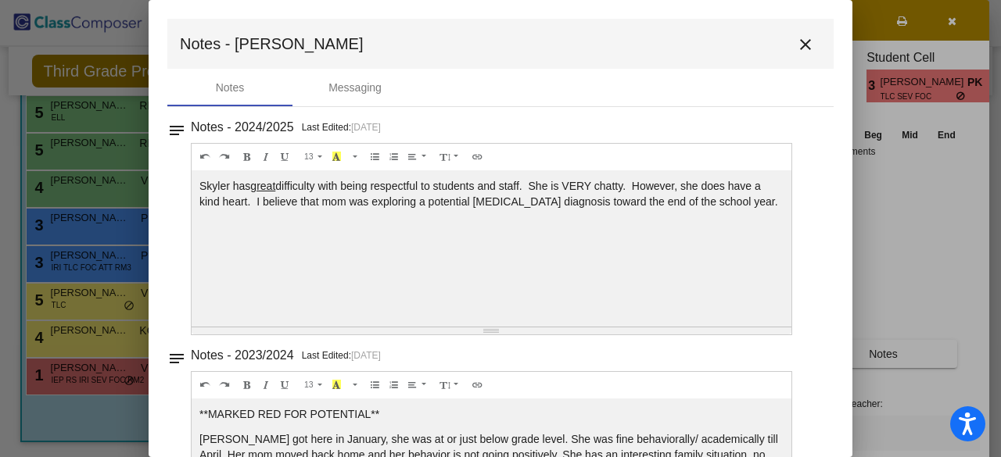
click at [809, 49] on button "close" at bounding box center [805, 43] width 31 height 31
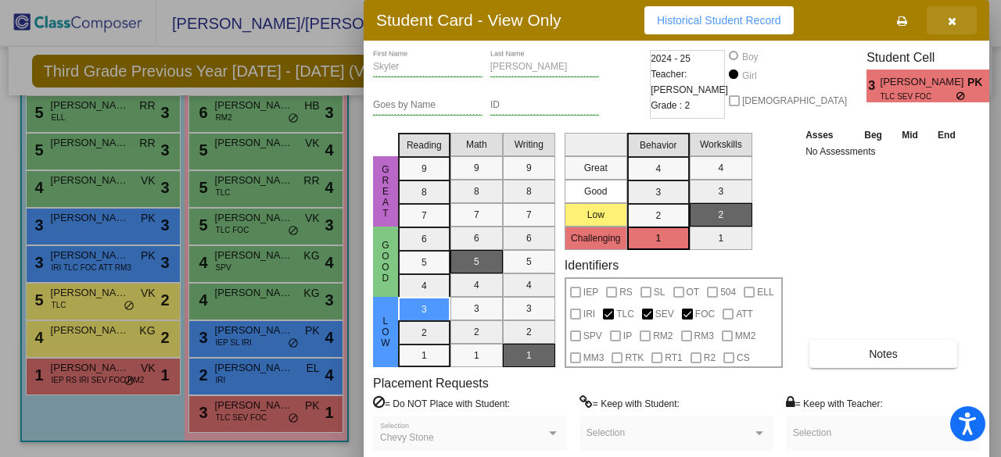
click at [950, 26] on icon "button" at bounding box center [952, 21] width 9 height 11
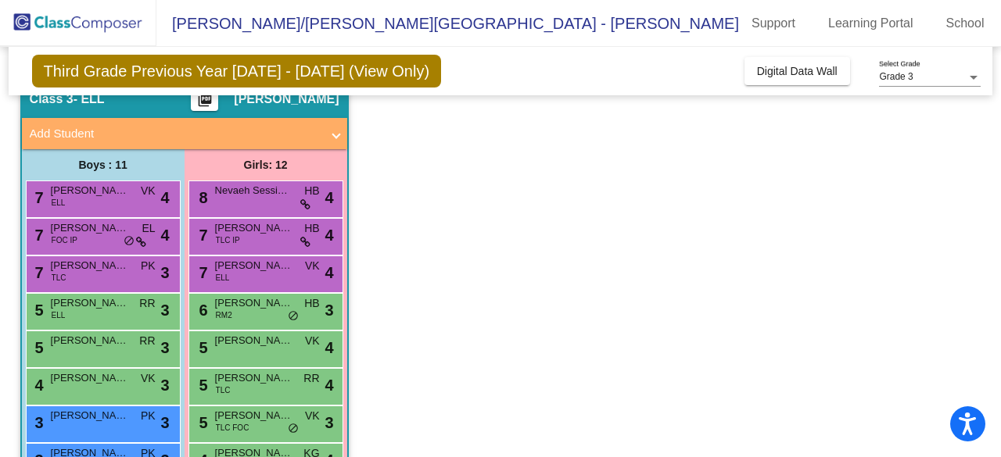
scroll to position [67, 0]
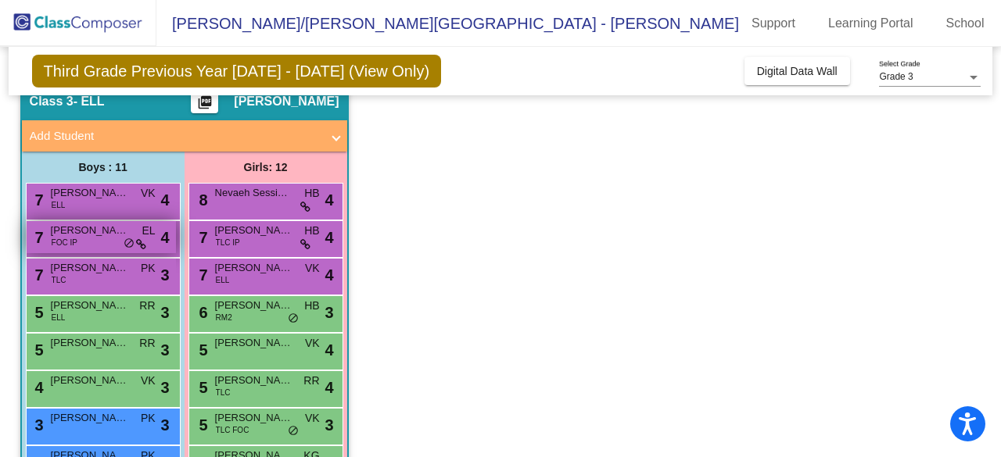
click at [69, 237] on span "FOC IP" at bounding box center [65, 243] width 26 height 12
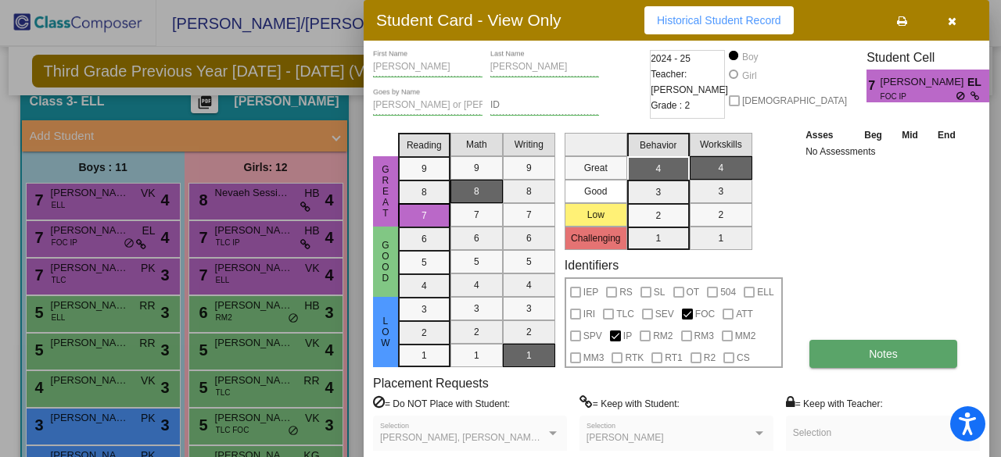
click at [860, 358] on button "Notes" at bounding box center [883, 354] width 148 height 28
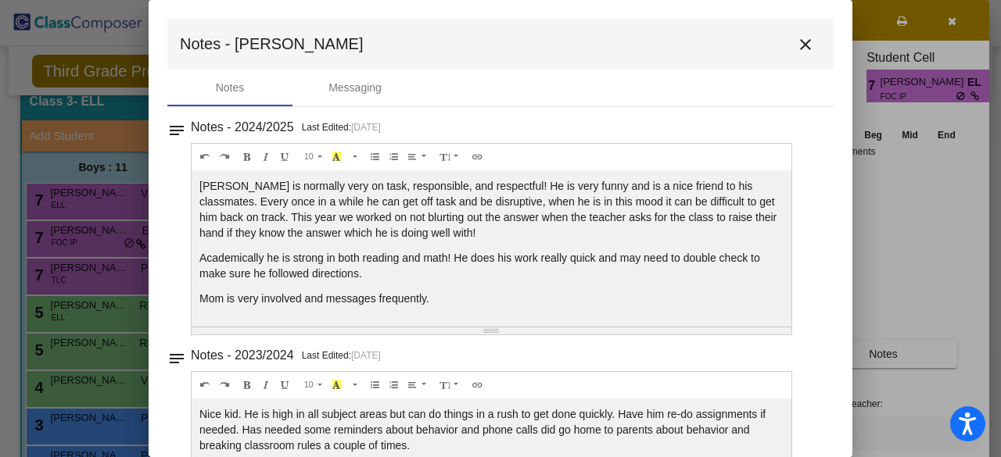
click at [796, 46] on mat-icon "close" at bounding box center [805, 44] width 19 height 19
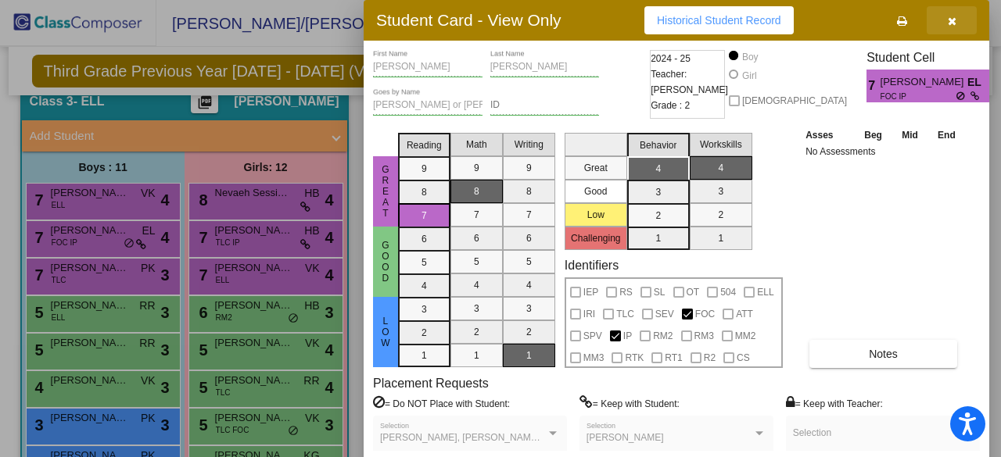
click at [953, 22] on icon "button" at bounding box center [952, 21] width 9 height 11
